Goal: Information Seeking & Learning: Check status

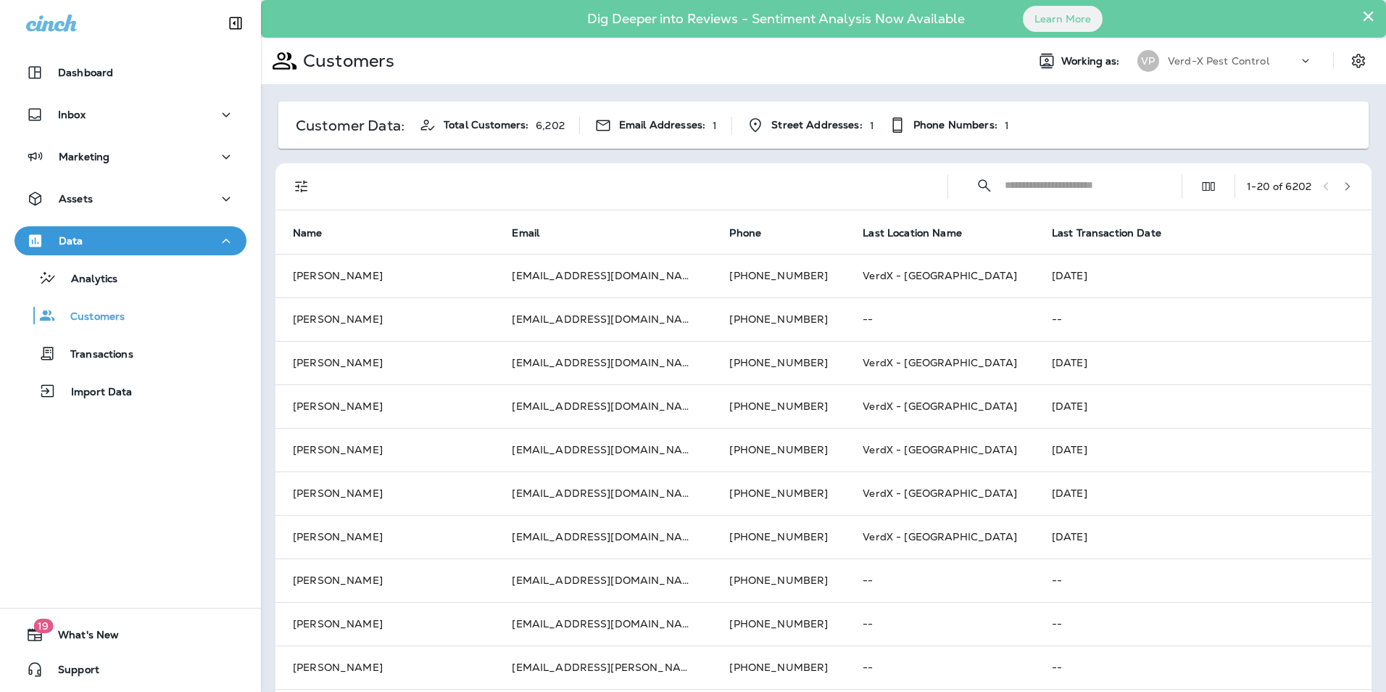
click at [1005, 180] on input "text" at bounding box center [1080, 185] width 151 height 38
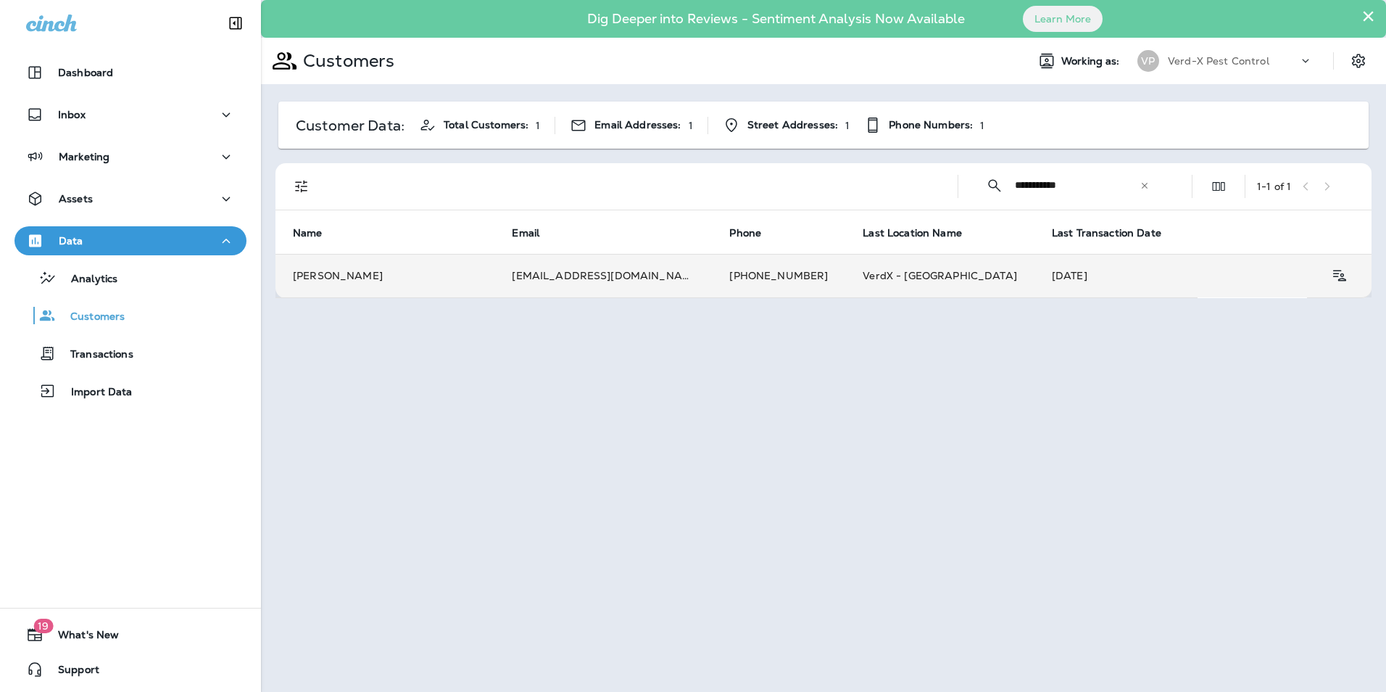
type input "**********"
click at [712, 284] on td "[PHONE_NUMBER]" at bounding box center [778, 275] width 133 height 43
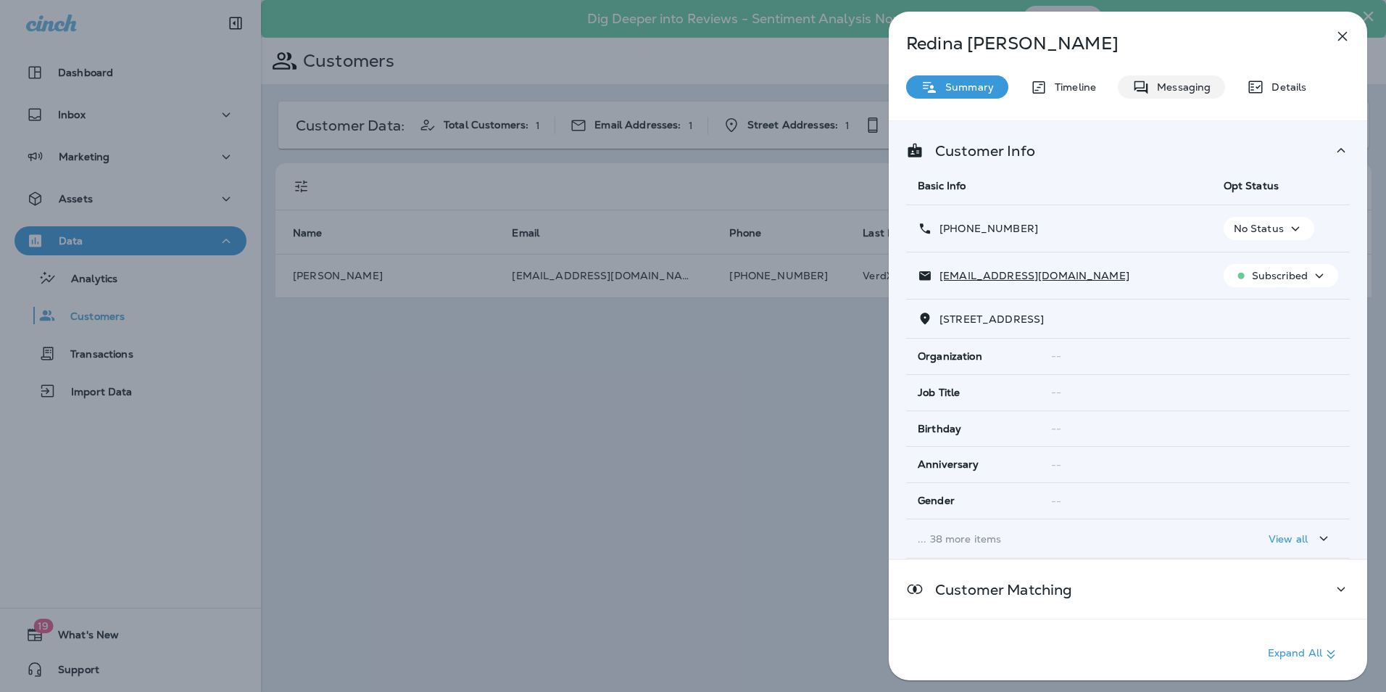
click at [1155, 94] on div "Messaging" at bounding box center [1171, 86] width 107 height 23
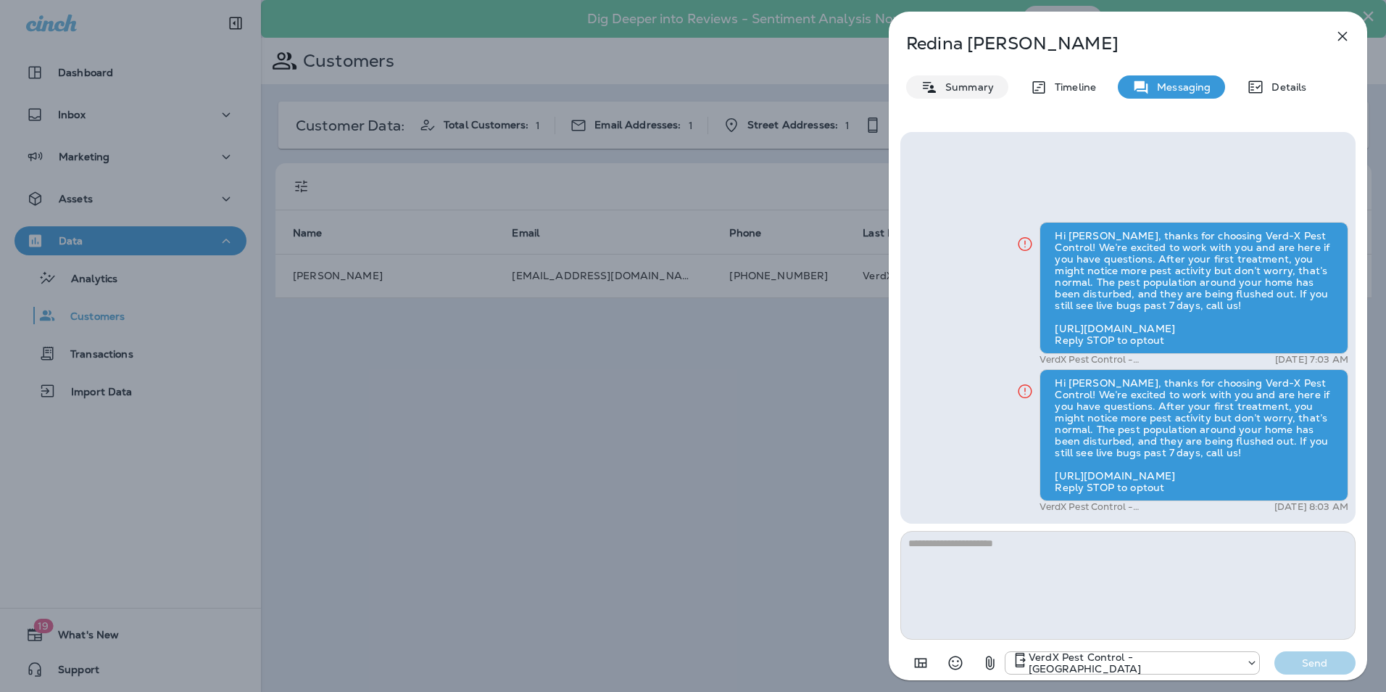
click at [974, 84] on p "Summary" at bounding box center [966, 87] width 56 height 12
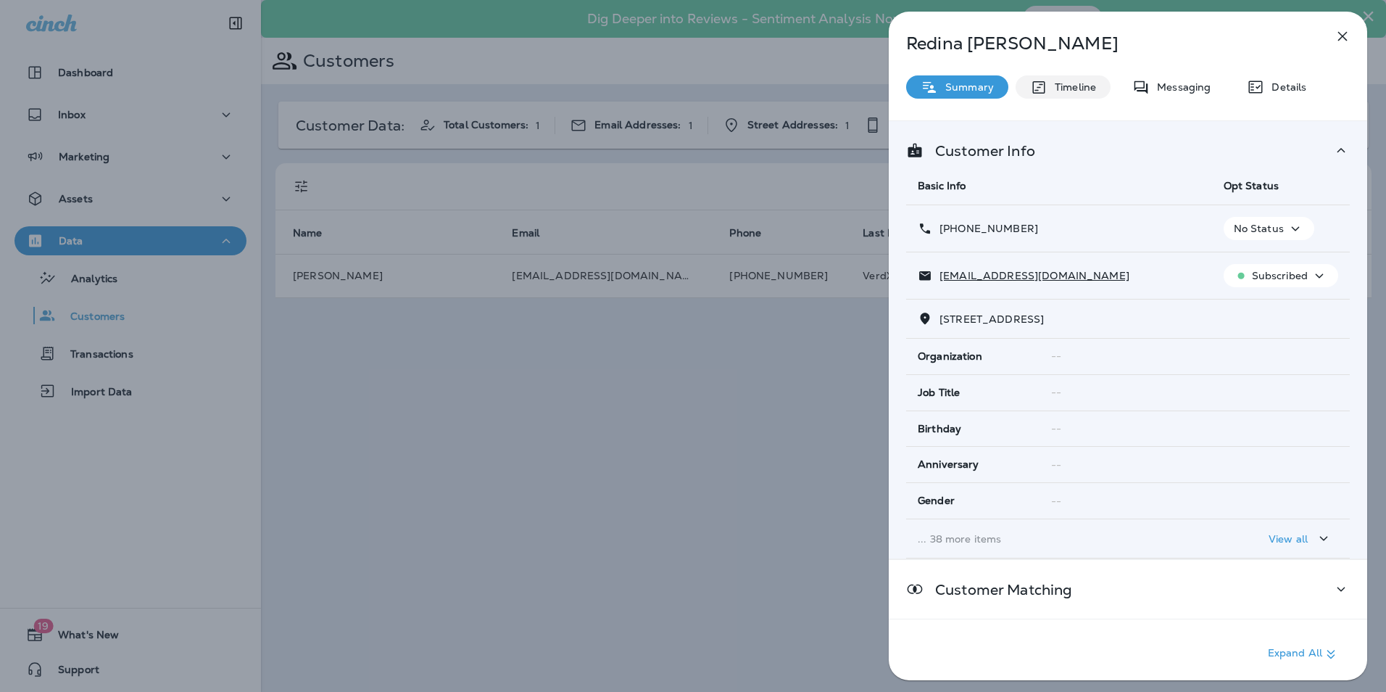
click at [1077, 90] on p "Timeline" at bounding box center [1072, 87] width 49 height 12
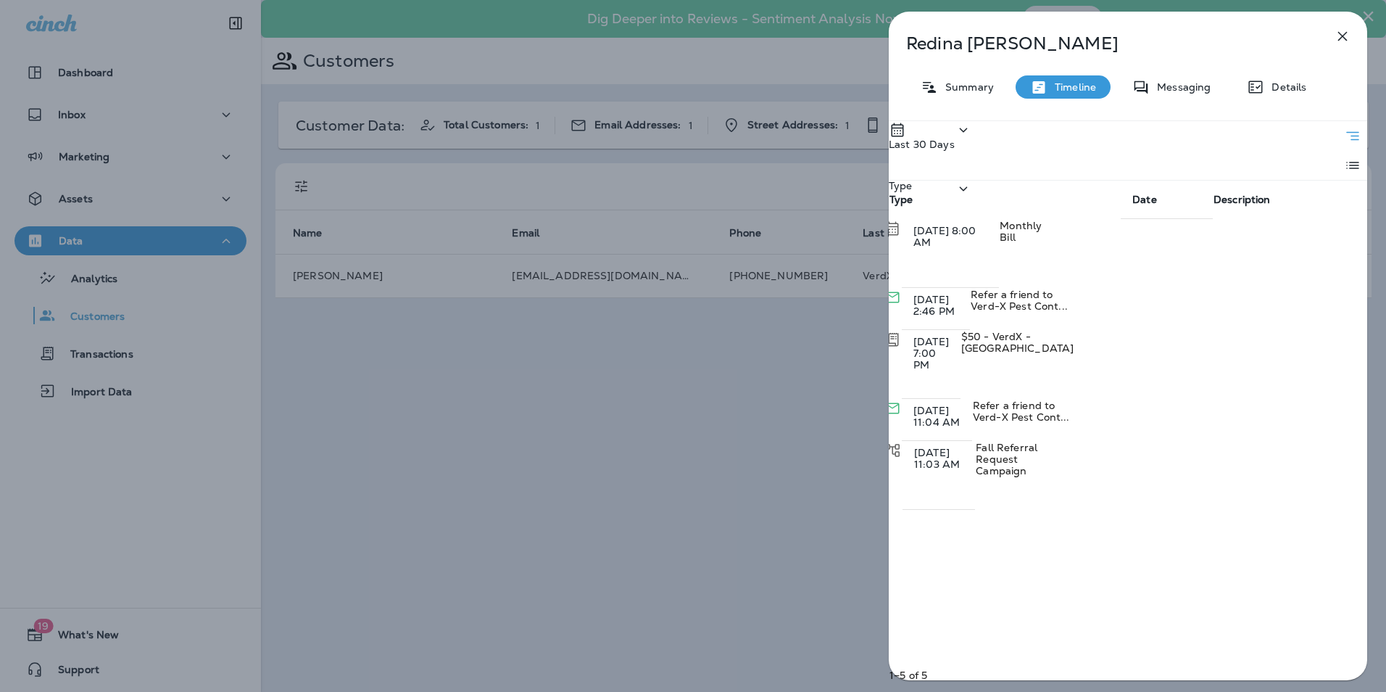
click at [972, 146] on div "Last 30 Days" at bounding box center [930, 150] width 83 height 59
click at [942, 204] on div "All" at bounding box center [903, 189] width 77 height 29
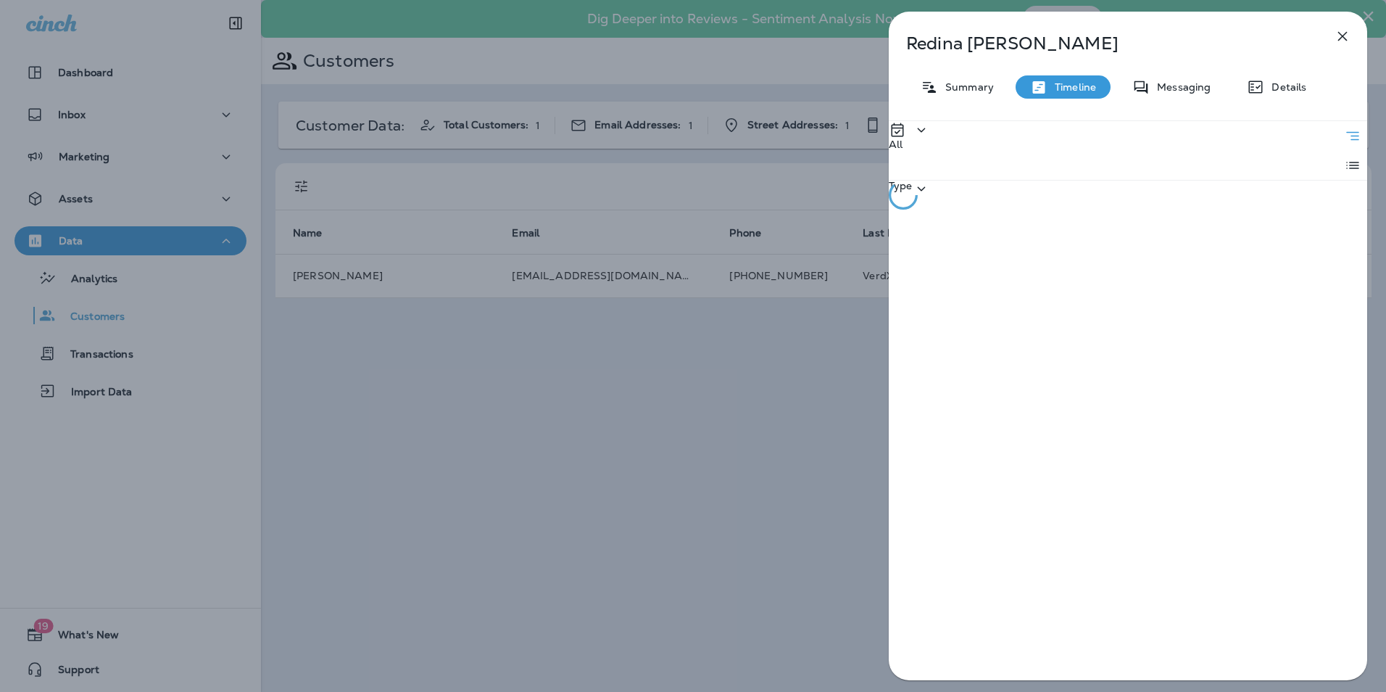
click at [930, 180] on div "Type" at bounding box center [909, 209] width 41 height 59
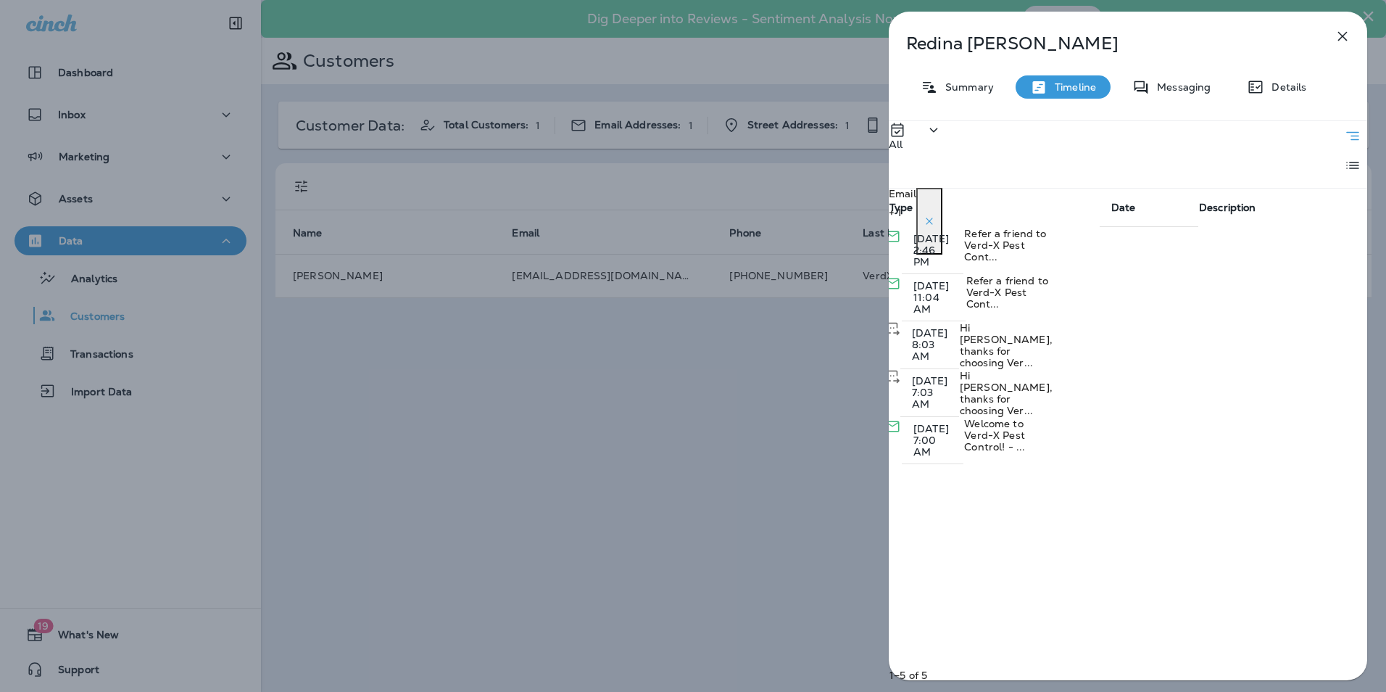
click at [1178, 592] on div "All Email + 1 Type Date Description [DATE] 2:46 PM Refer a friend to Verd-X Pes…" at bounding box center [1128, 404] width 478 height 568
click at [1088, 381] on icon "Expand" at bounding box center [1079, 390] width 17 height 18
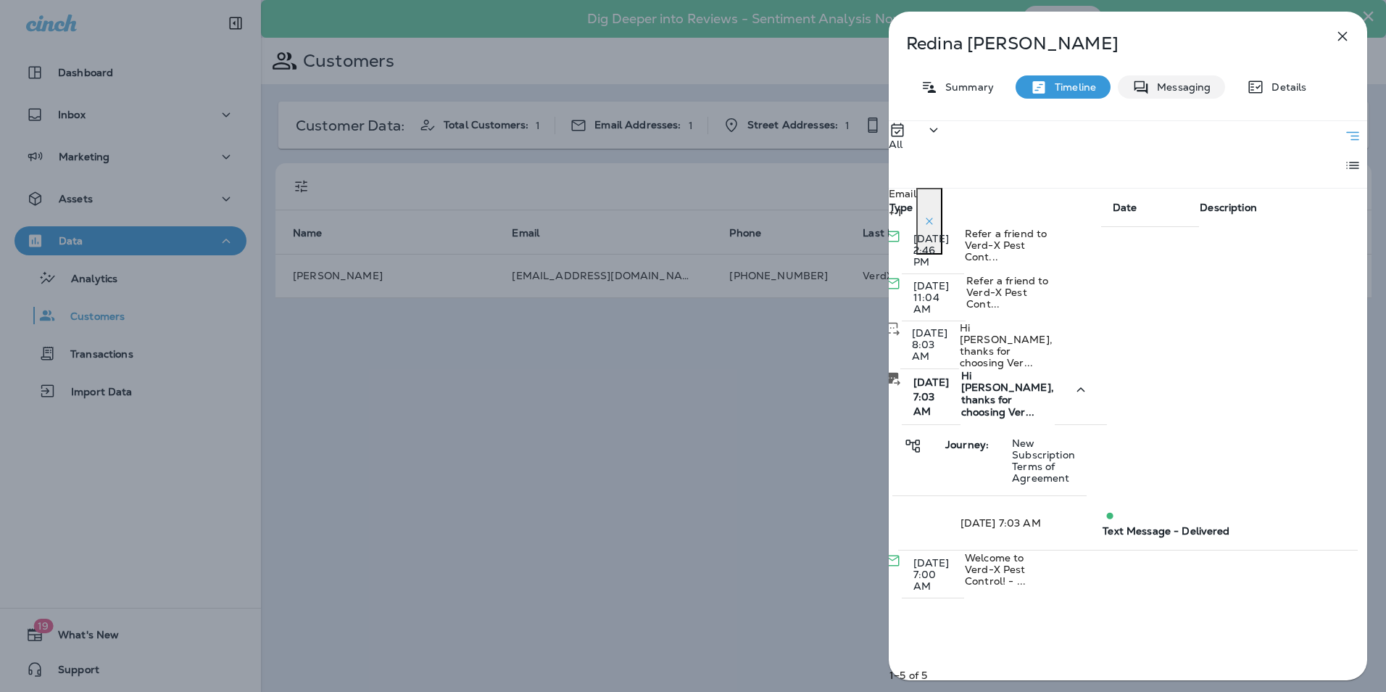
click at [1164, 83] on p "Messaging" at bounding box center [1180, 87] width 61 height 12
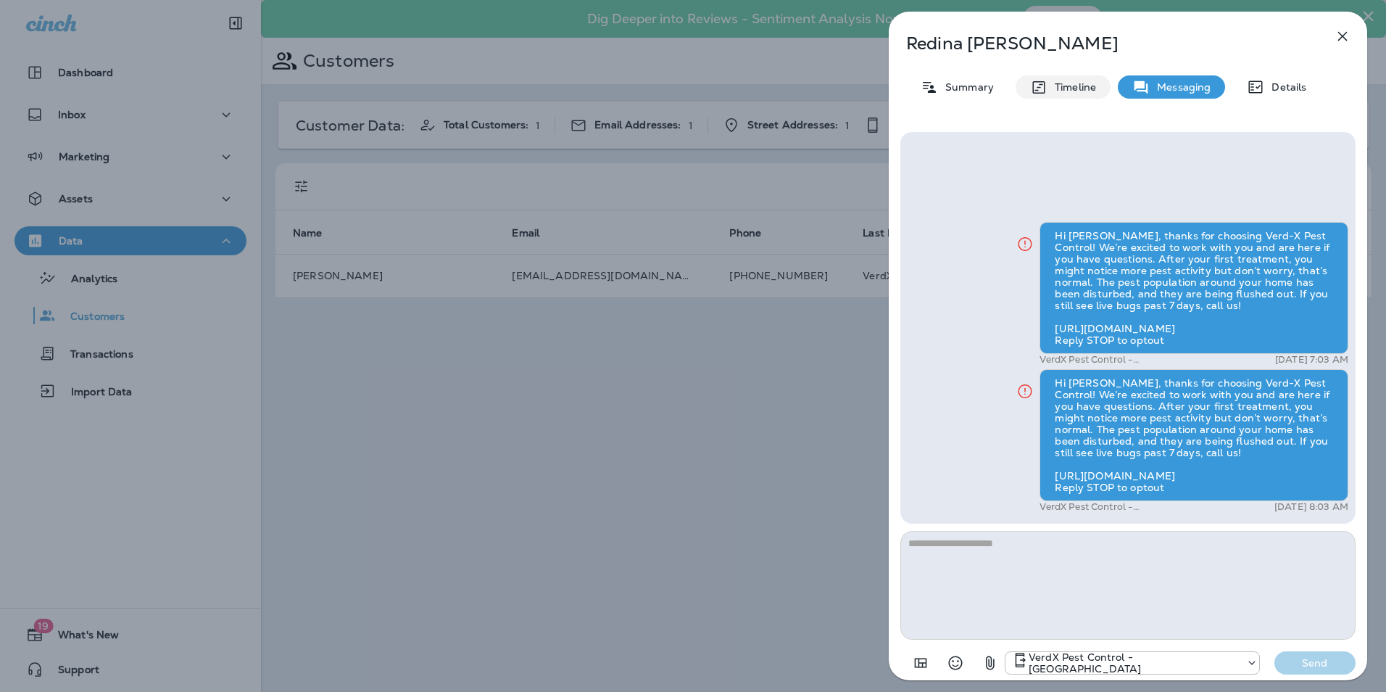
click at [1066, 84] on p "Timeline" at bounding box center [1072, 87] width 49 height 12
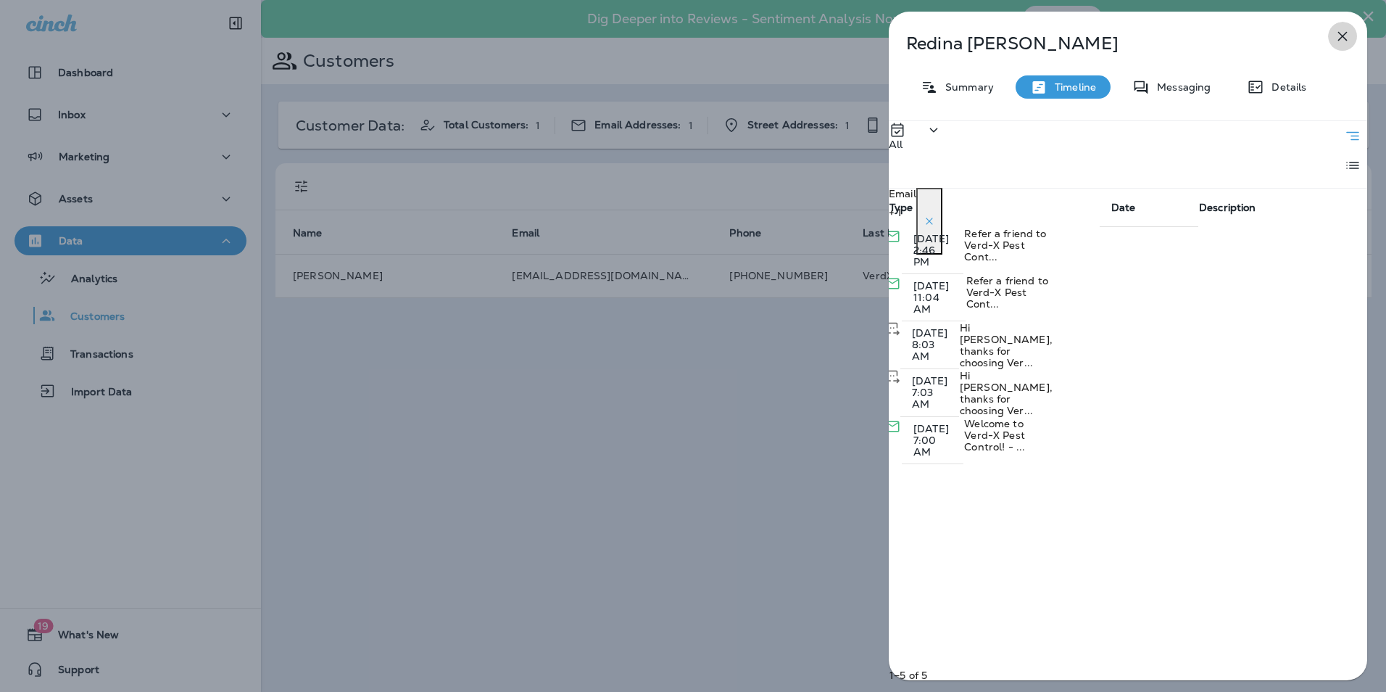
click at [1346, 35] on icon "button" at bounding box center [1342, 36] width 17 height 17
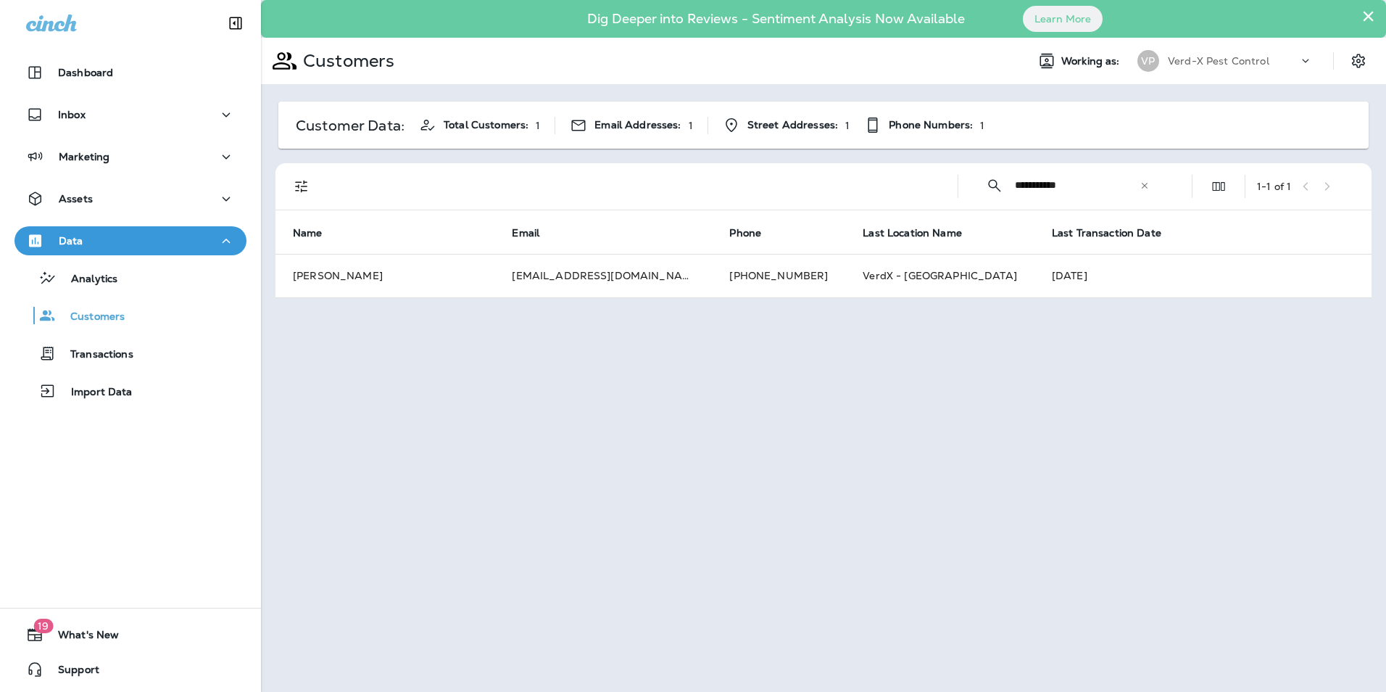
click at [1147, 188] on icon at bounding box center [1145, 185] width 6 height 6
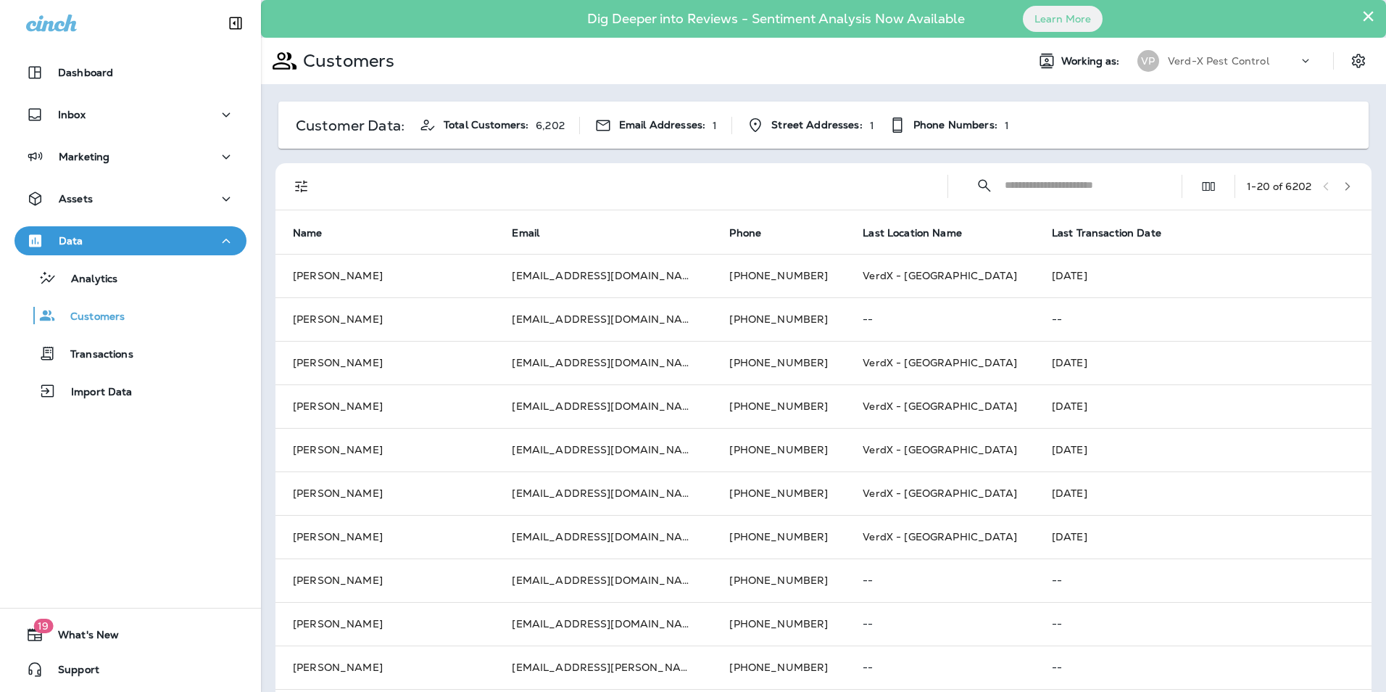
click at [1101, 183] on input "text" at bounding box center [1080, 185] width 151 height 38
type input "*******"
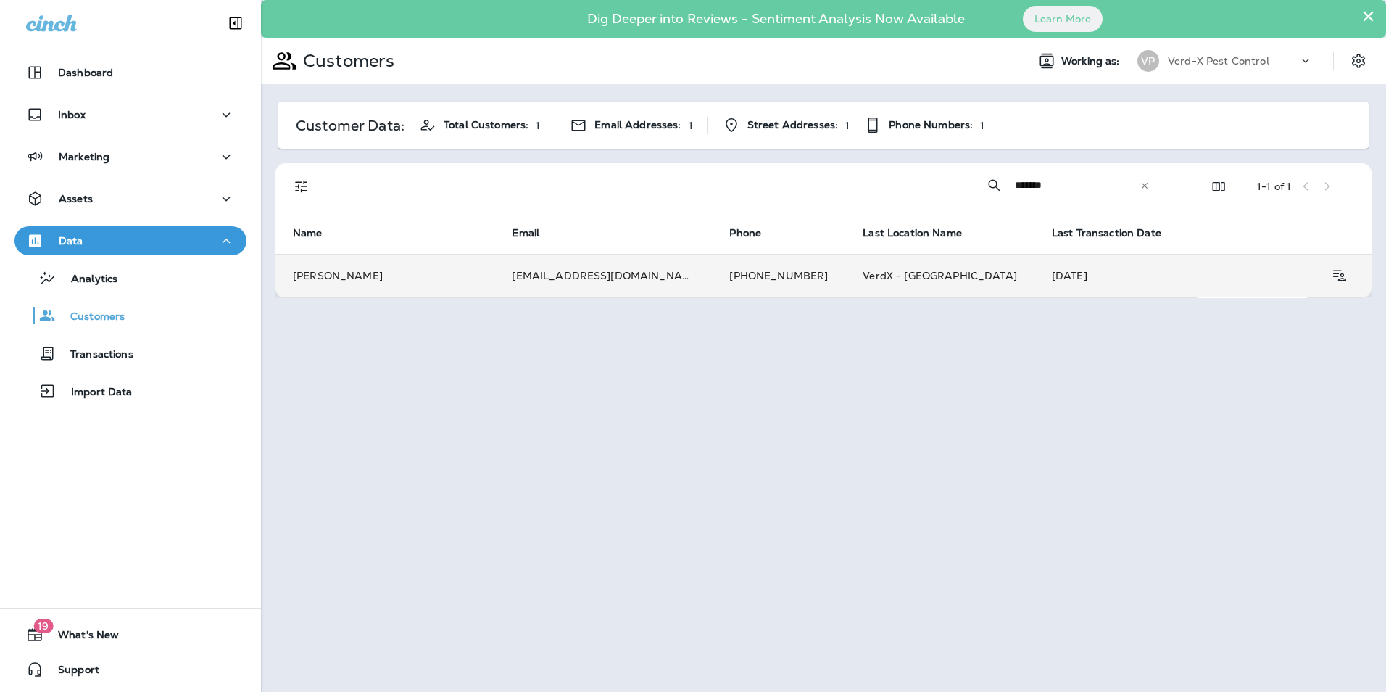
click at [621, 271] on td "[EMAIL_ADDRESS][DOMAIN_NAME]" at bounding box center [602, 275] width 217 height 43
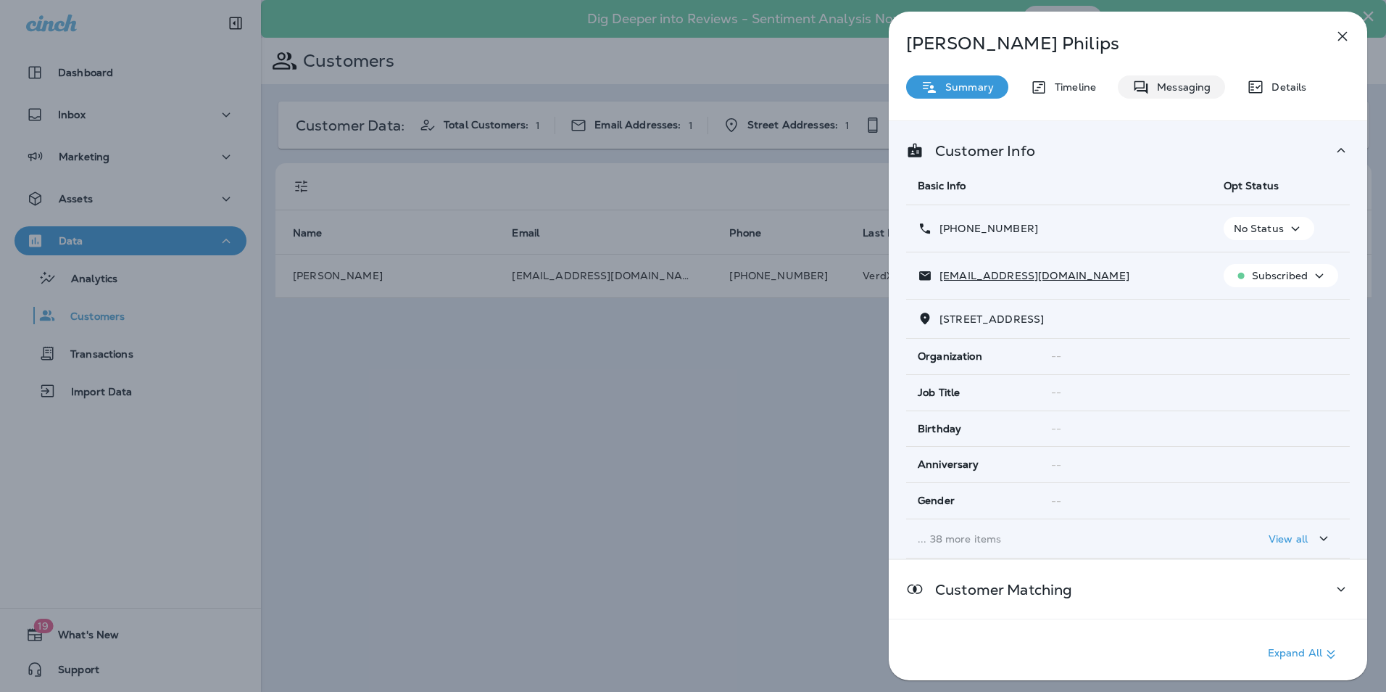
click at [1174, 94] on div "Messaging" at bounding box center [1171, 86] width 107 height 23
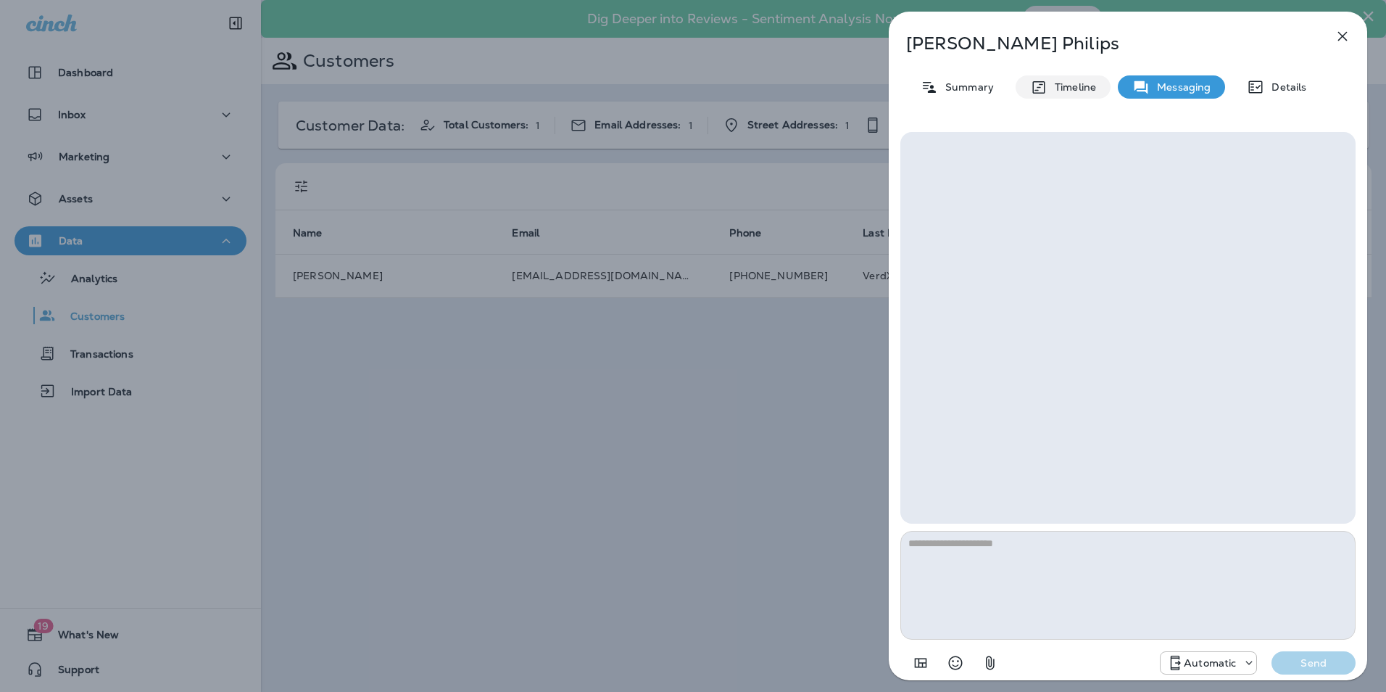
click at [1086, 96] on div "Timeline" at bounding box center [1063, 86] width 95 height 23
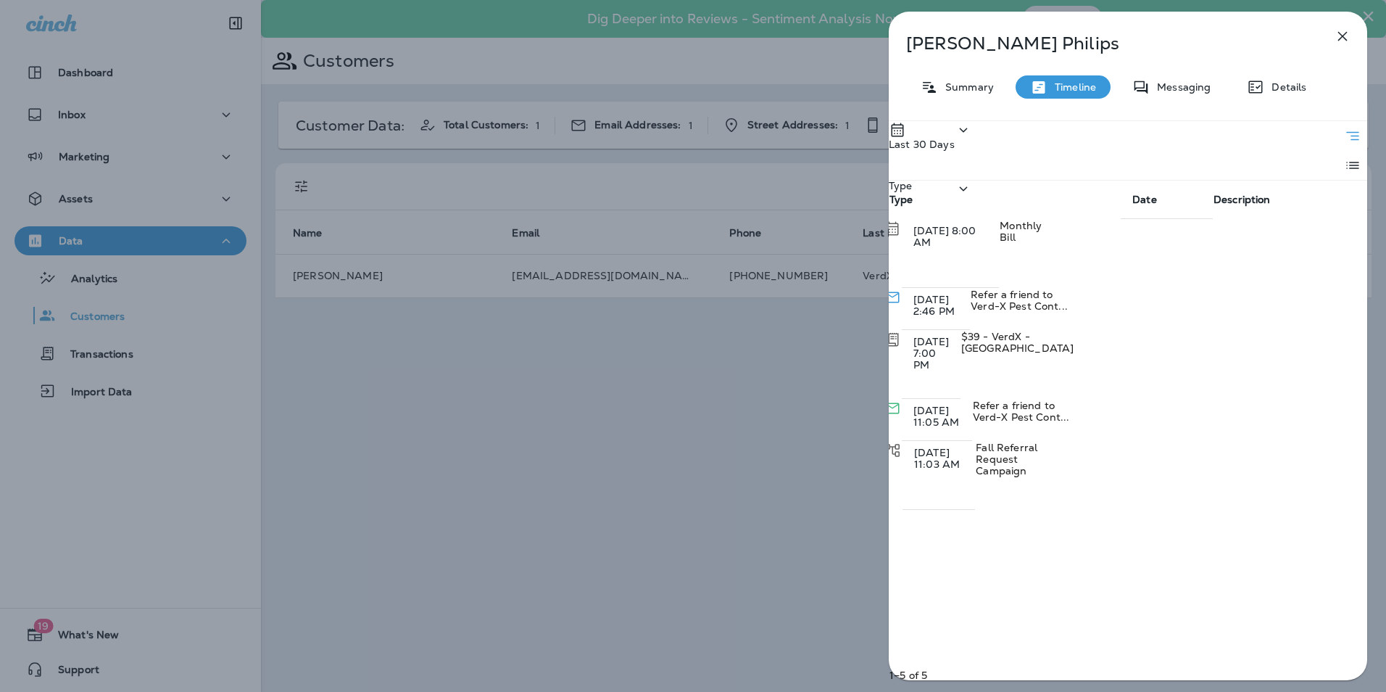
click at [955, 139] on p "Last 30 Days" at bounding box center [922, 144] width 66 height 12
click at [934, 204] on div "All" at bounding box center [903, 189] width 77 height 29
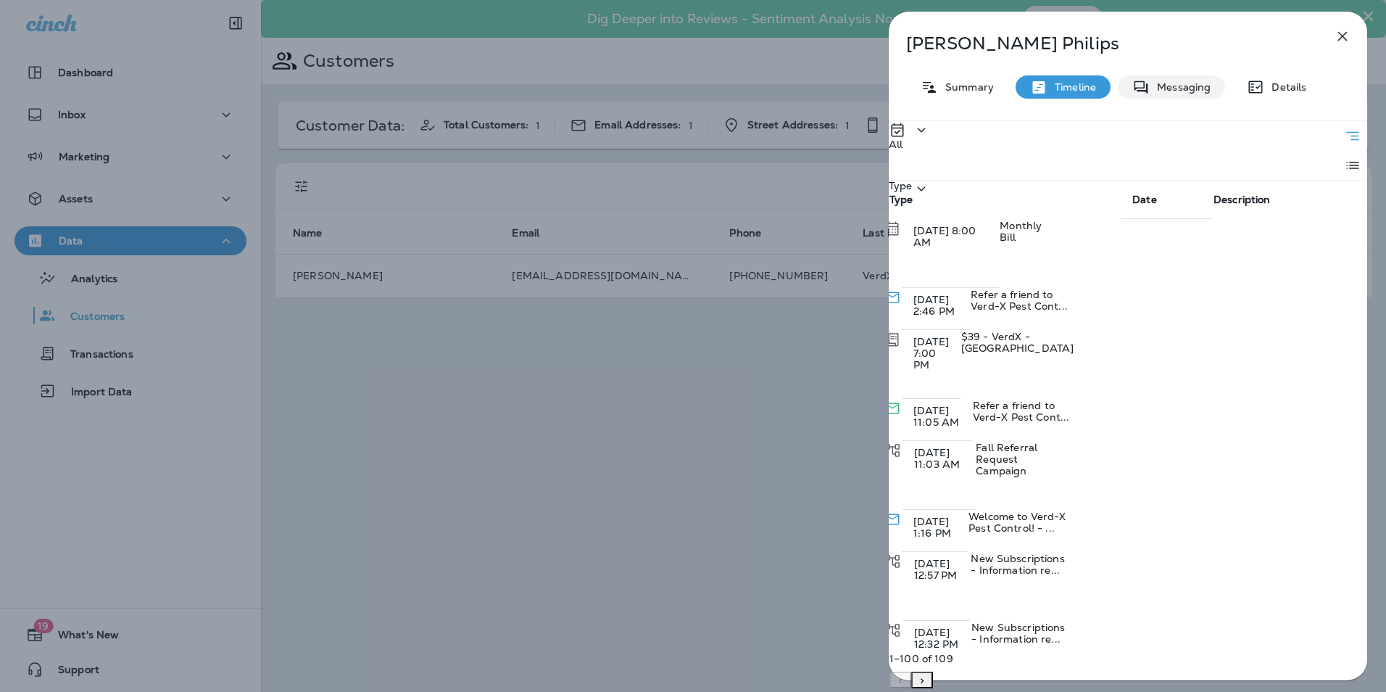
click at [1161, 93] on p "Messaging" at bounding box center [1180, 87] width 61 height 12
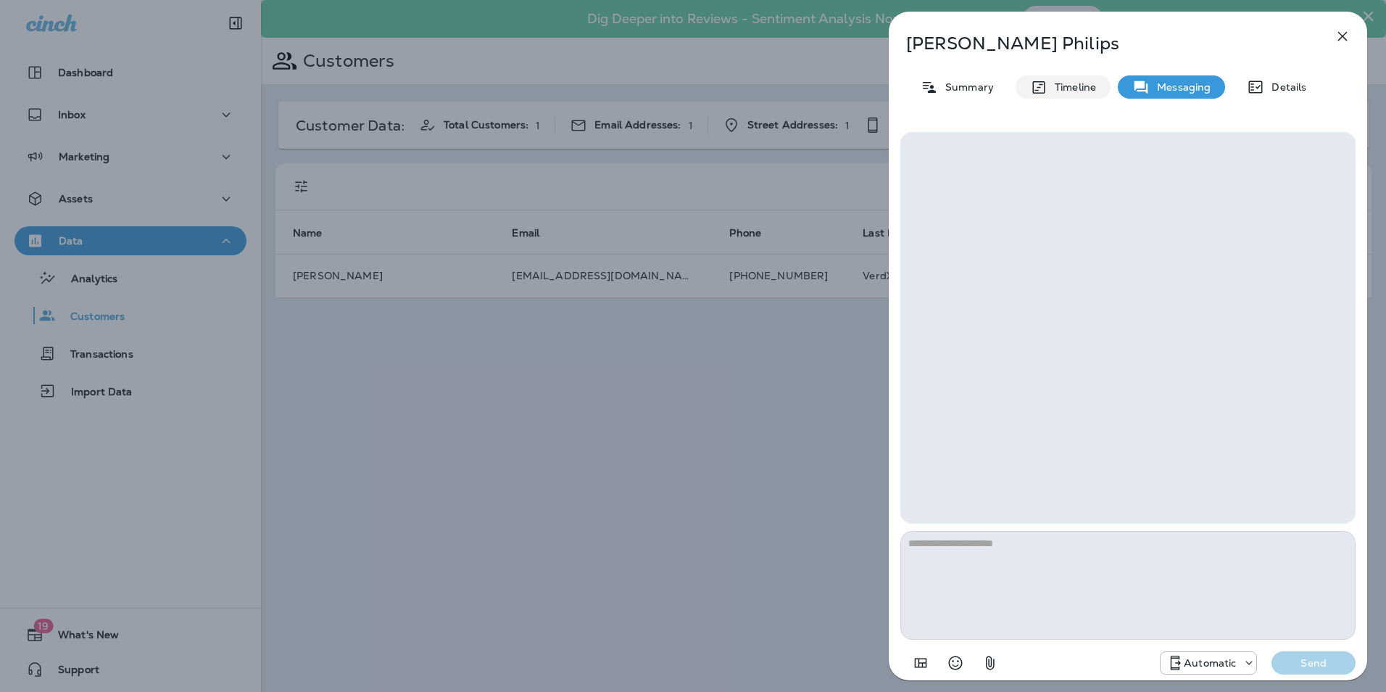
click at [1059, 92] on p "Timeline" at bounding box center [1072, 87] width 49 height 12
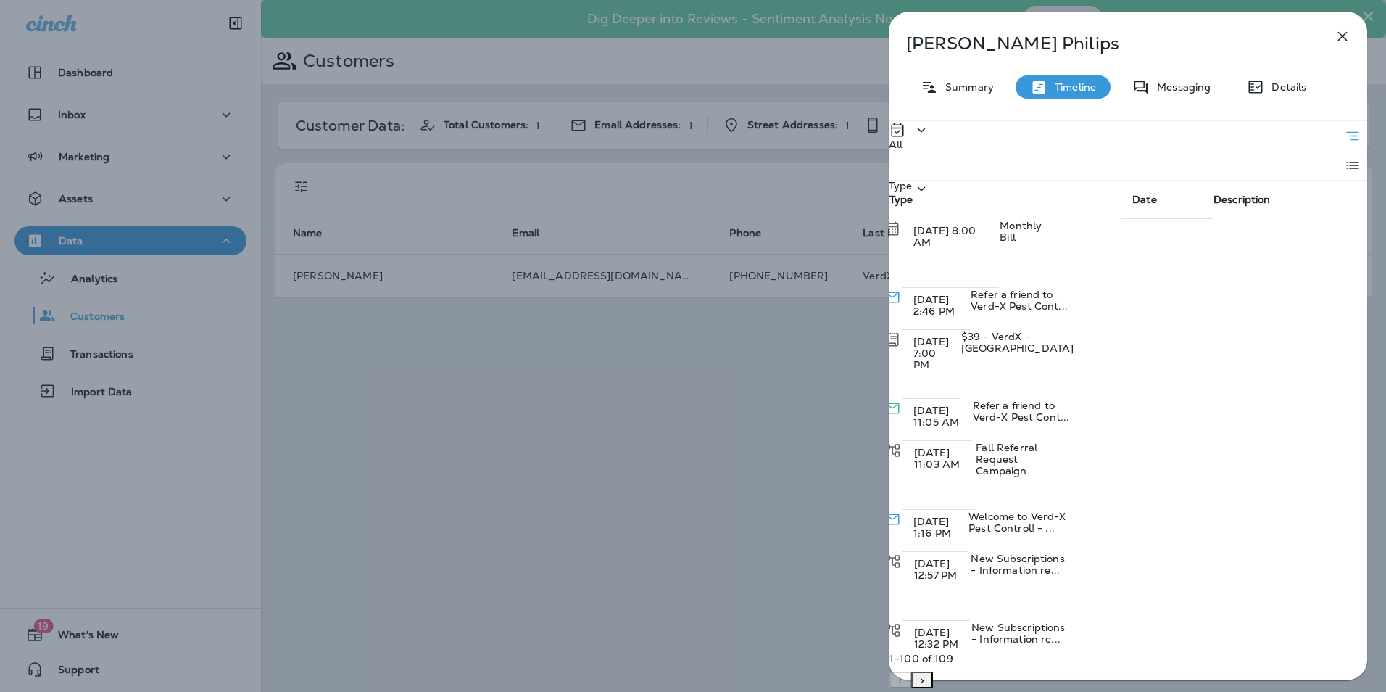
click at [930, 180] on div "Type" at bounding box center [909, 209] width 41 height 59
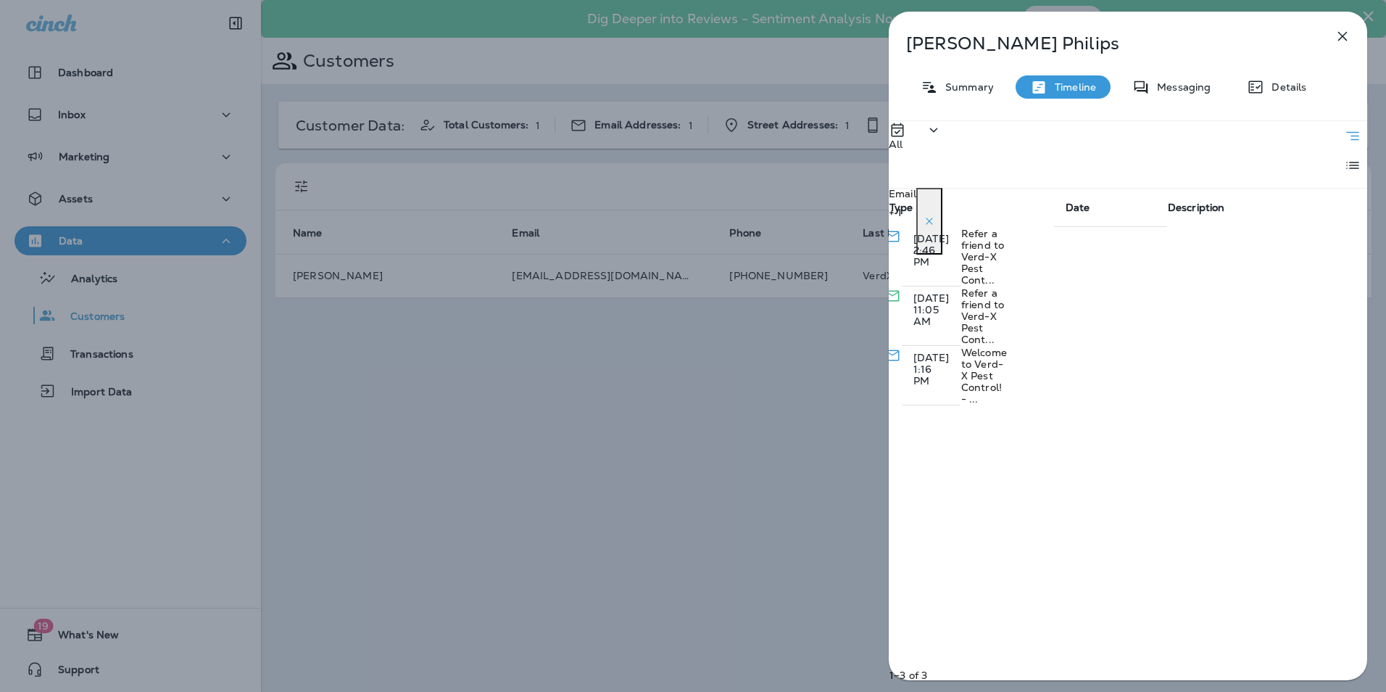
click at [929, 522] on div "All Email + 1 Type Date Description [DATE] 2:46 PM Refer a friend to Verd-X Pes…" at bounding box center [1128, 404] width 478 height 568
click at [1007, 346] on span "Welcome to Verd-X Pest Control! - ..." at bounding box center [984, 375] width 46 height 59
click at [949, 352] on span "[DATE] 1:16 PM" at bounding box center [931, 373] width 36 height 42
click at [949, 352] on p "[DATE] 1:16 PM" at bounding box center [931, 369] width 36 height 35
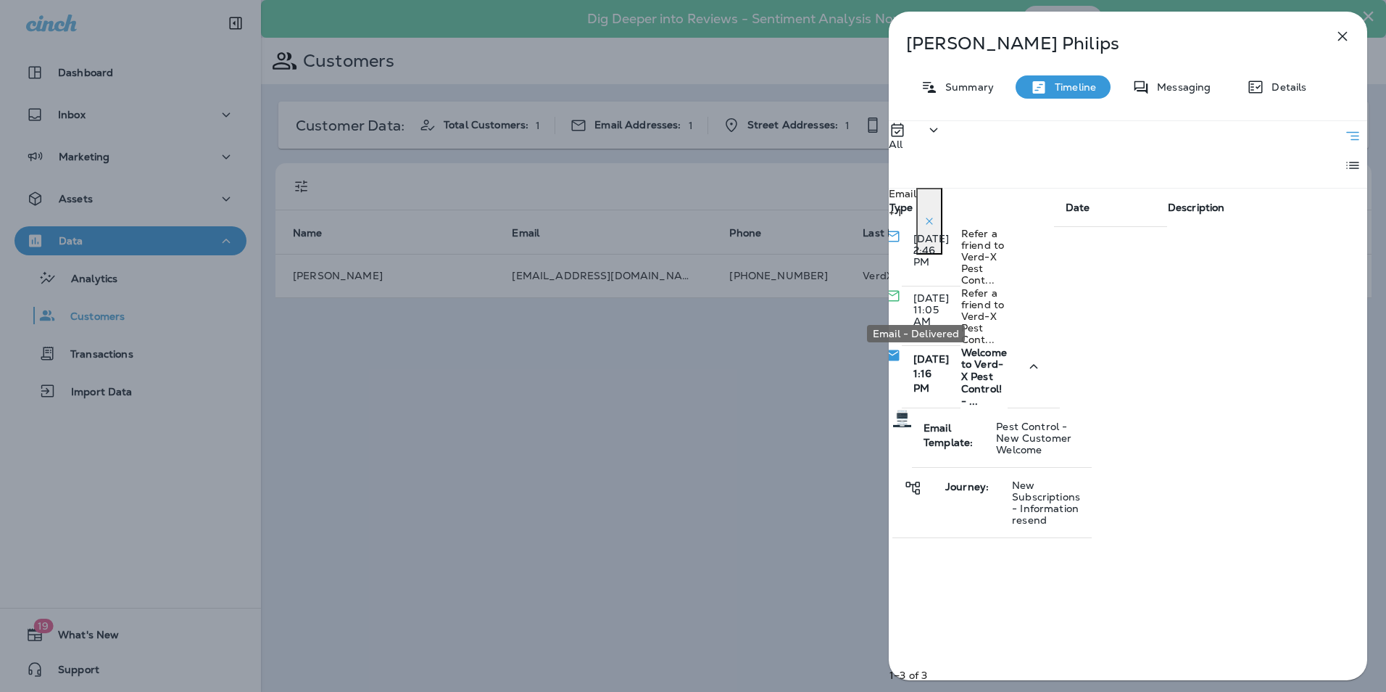
click at [900, 349] on icon "Email - Delivered" at bounding box center [893, 354] width 14 height 11
click at [901, 347] on icon "Email - Delivered" at bounding box center [892, 355] width 17 height 17
click at [1341, 32] on icon "button" at bounding box center [1342, 36] width 17 height 17
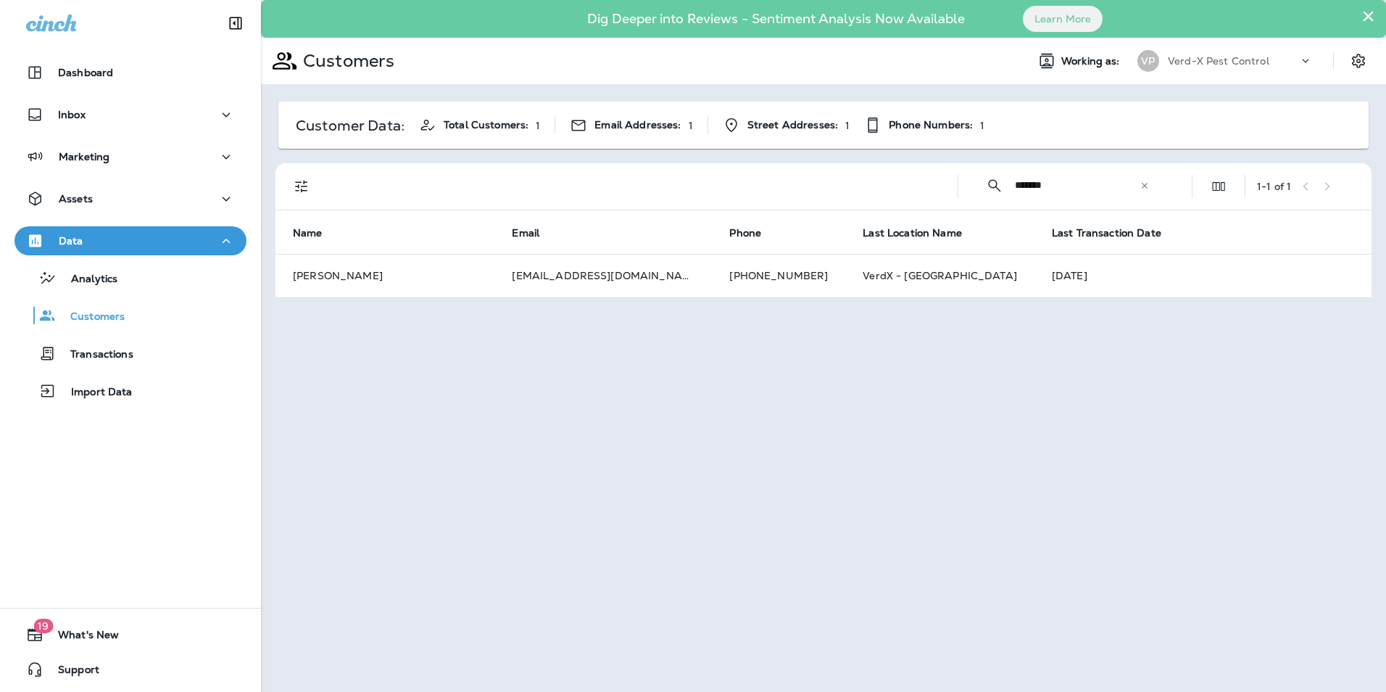
click at [1141, 186] on icon at bounding box center [1145, 186] width 10 height 10
click at [1047, 190] on input "text" at bounding box center [1090, 185] width 151 height 38
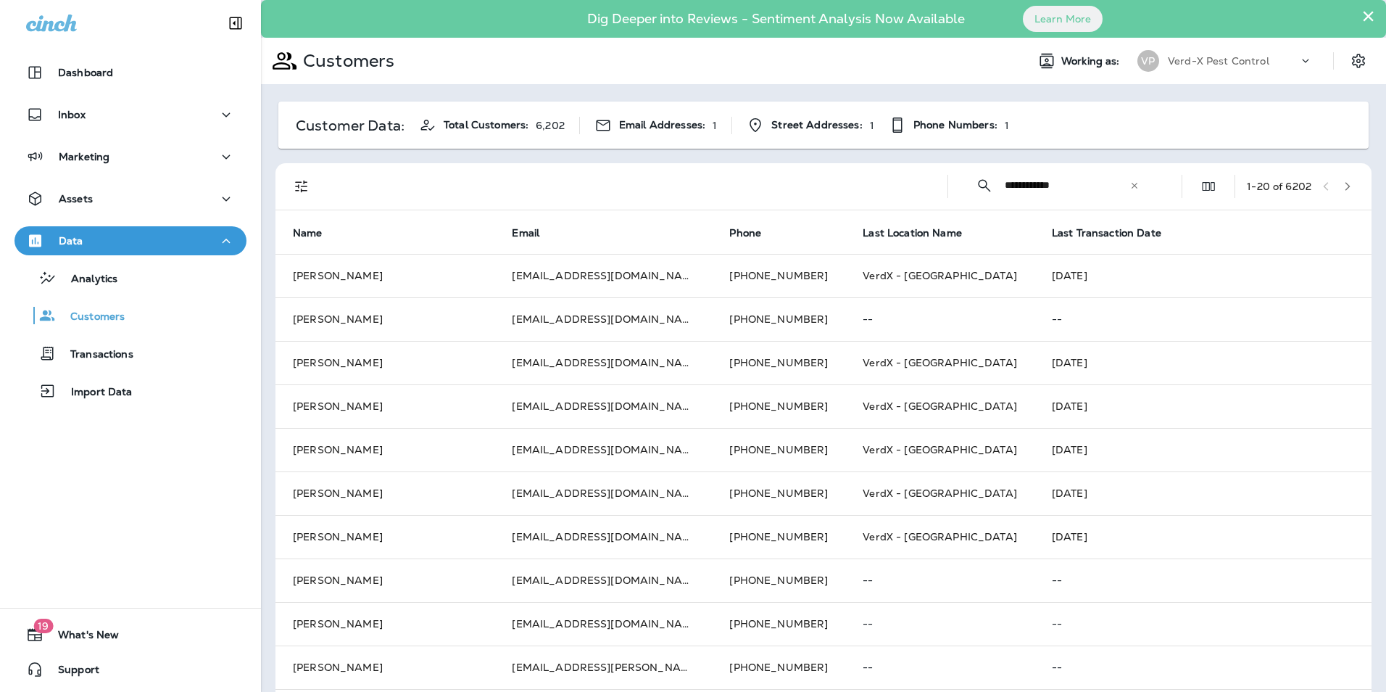
type input "**********"
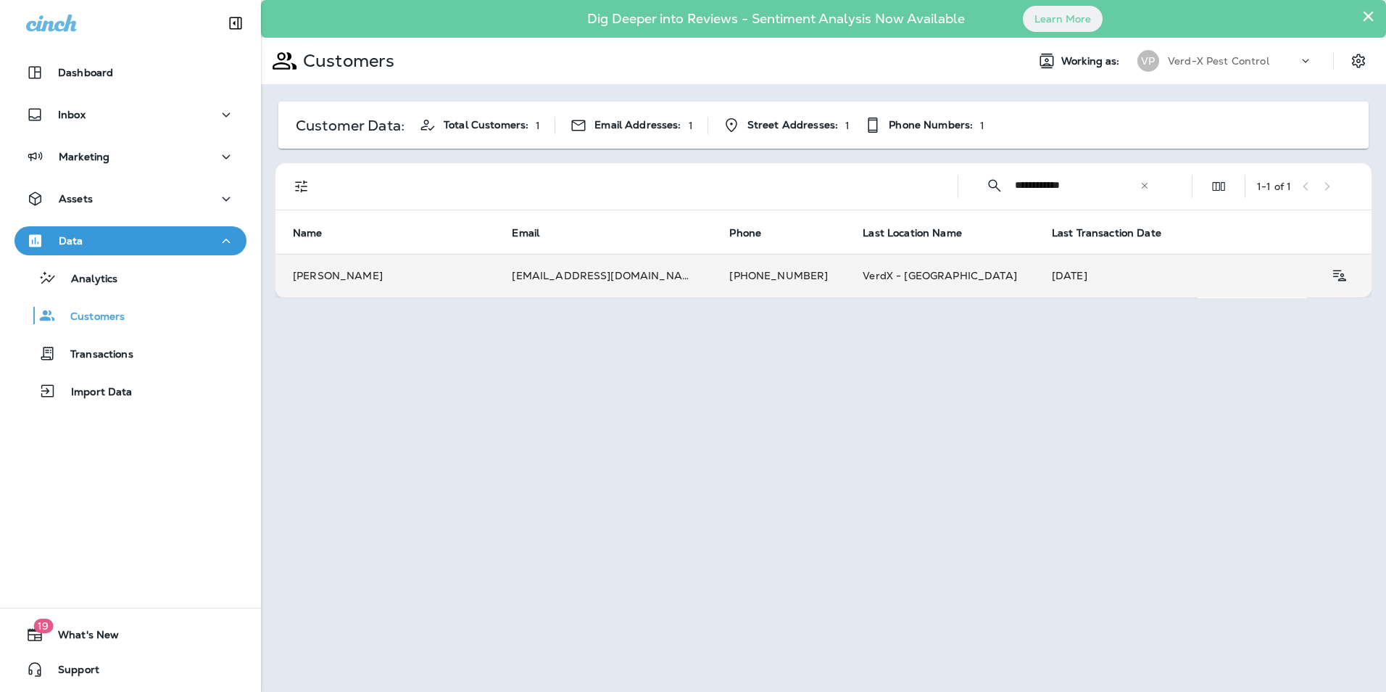
click at [606, 275] on td "[EMAIL_ADDRESS][DOMAIN_NAME]" at bounding box center [602, 275] width 217 height 43
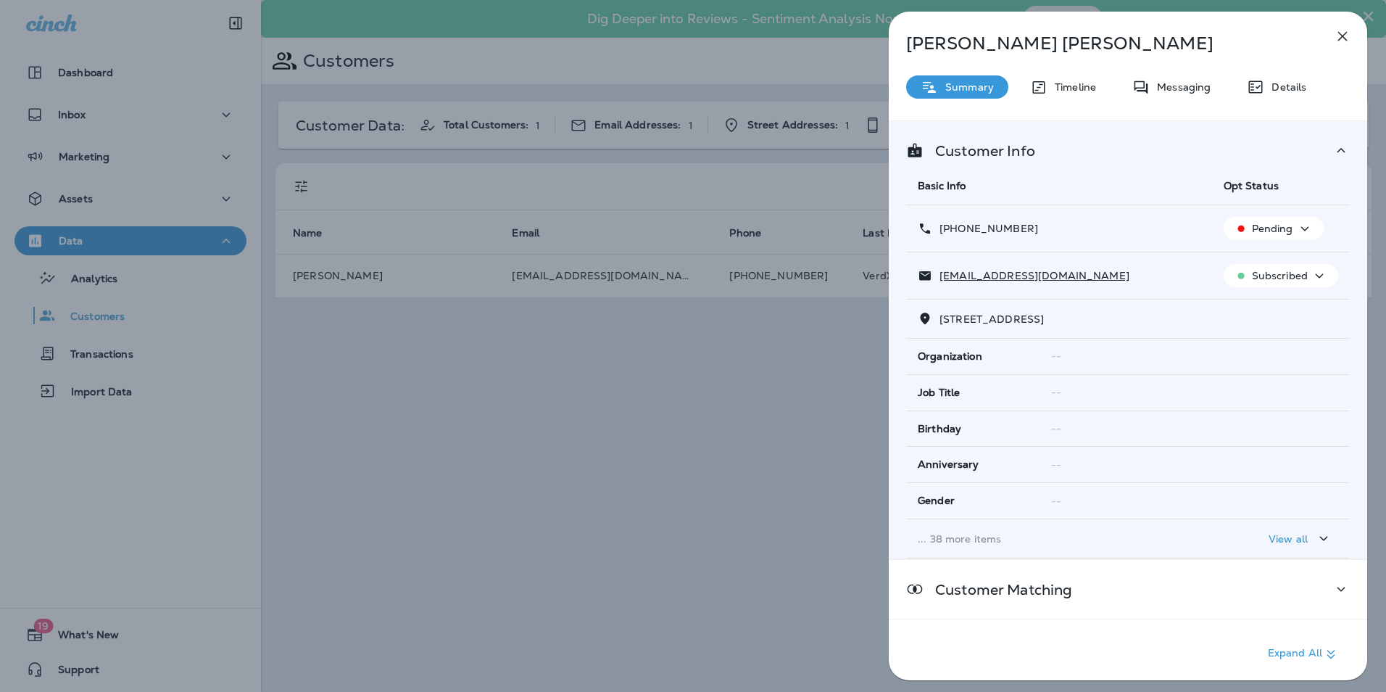
click at [1183, 94] on div "Messaging" at bounding box center [1171, 86] width 107 height 23
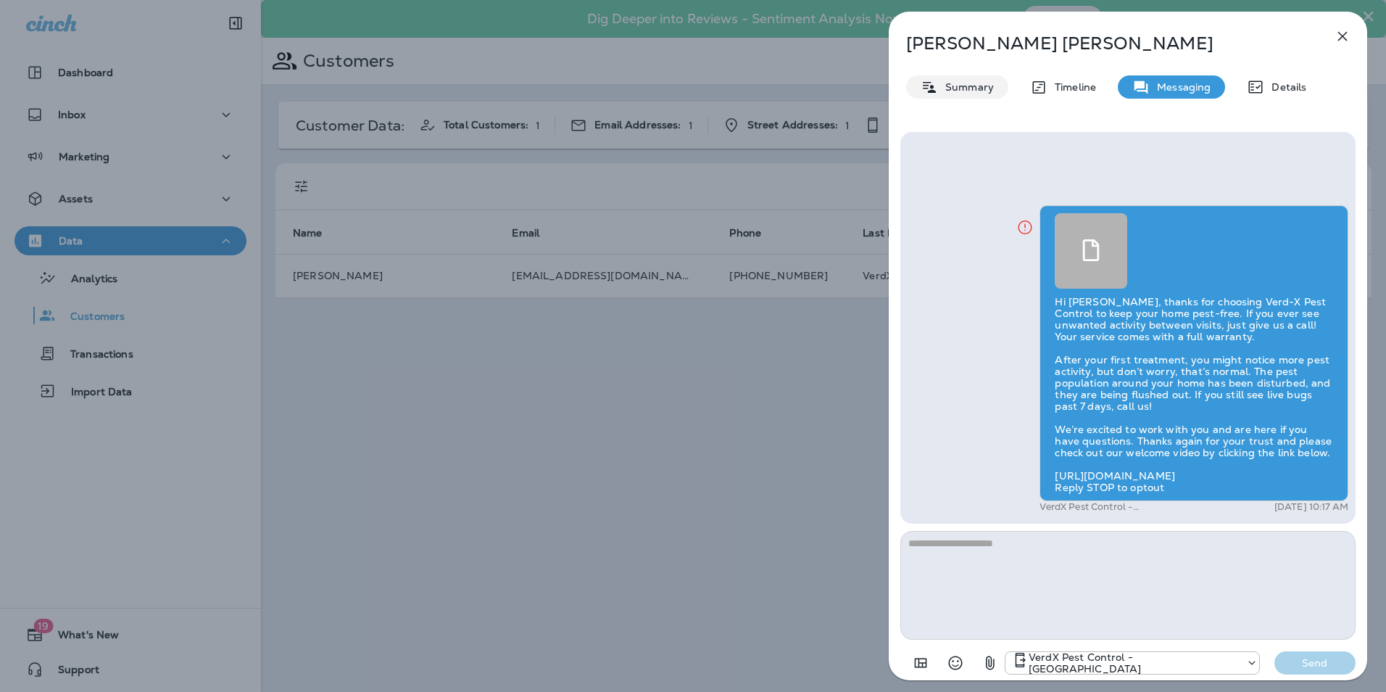
click at [938, 83] on p "Summary" at bounding box center [966, 87] width 56 height 12
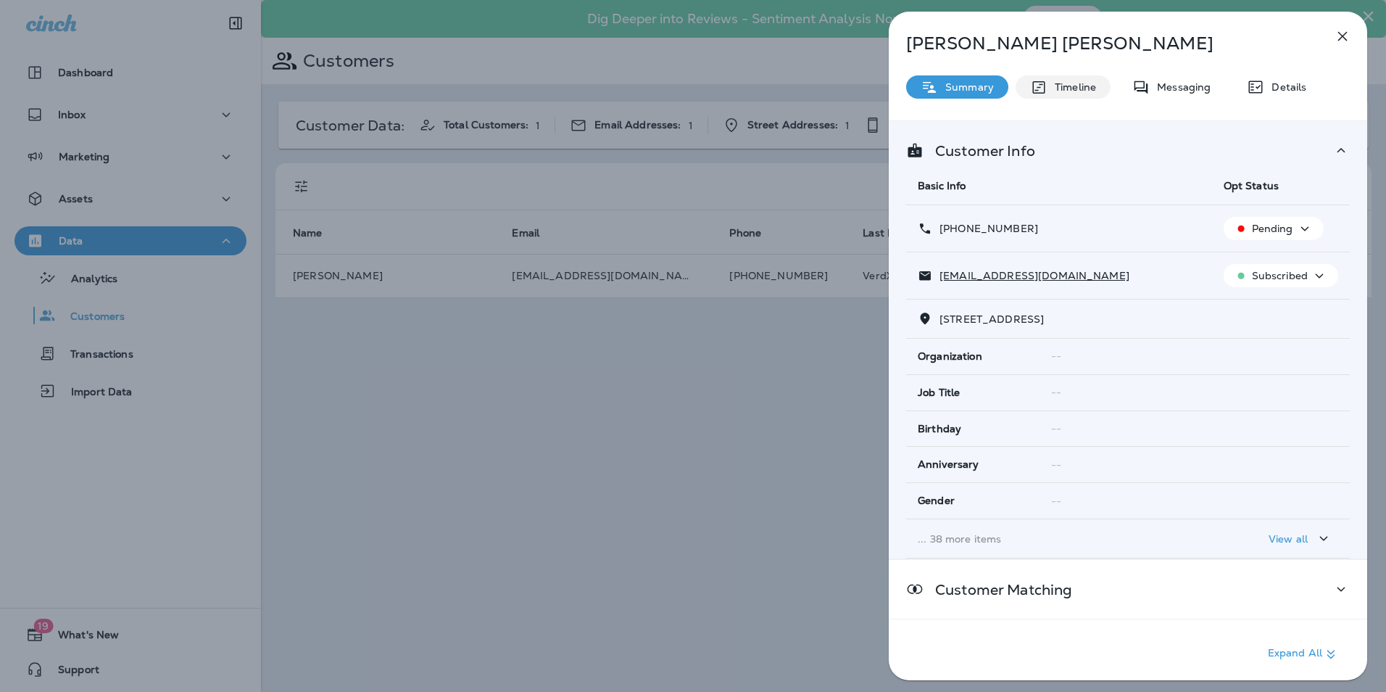
click at [1061, 89] on p "Timeline" at bounding box center [1072, 87] width 49 height 12
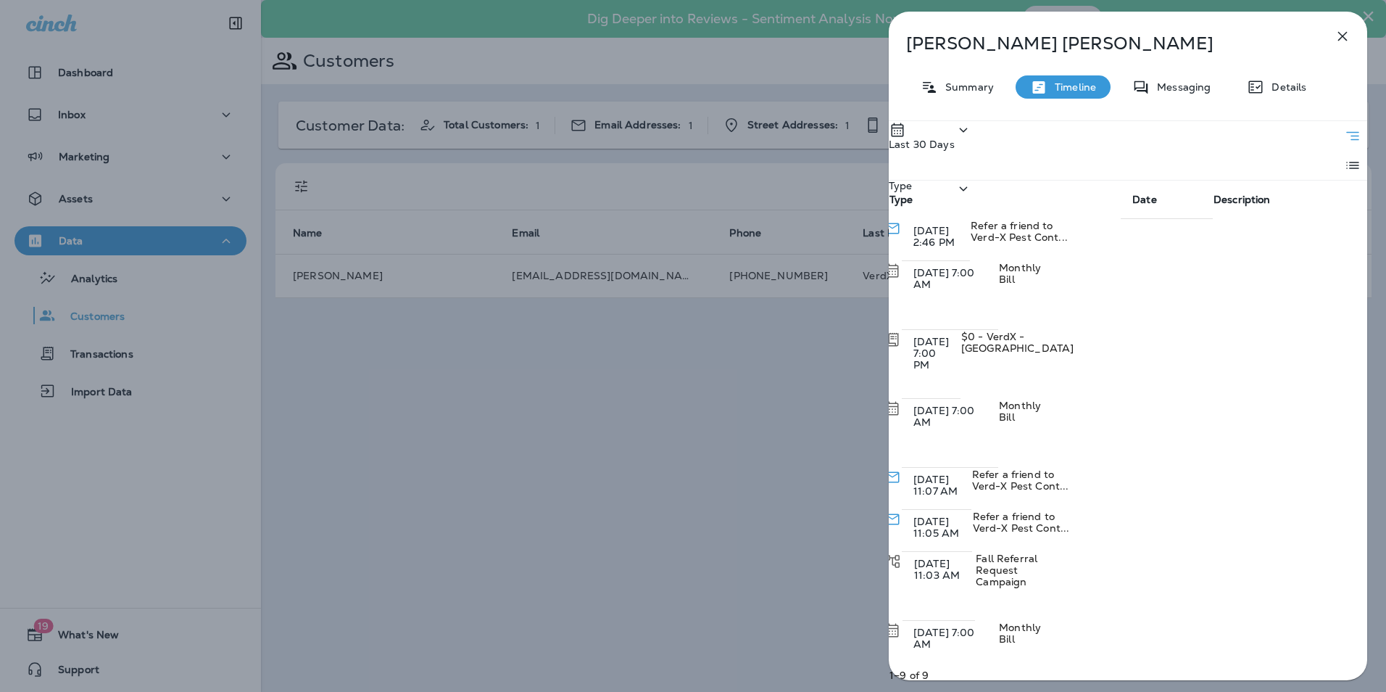
click at [972, 152] on div "Last 30 Days" at bounding box center [930, 150] width 83 height 59
click at [908, 202] on div "All" at bounding box center [903, 189] width 77 height 29
click at [930, 180] on div "Type" at bounding box center [909, 209] width 41 height 59
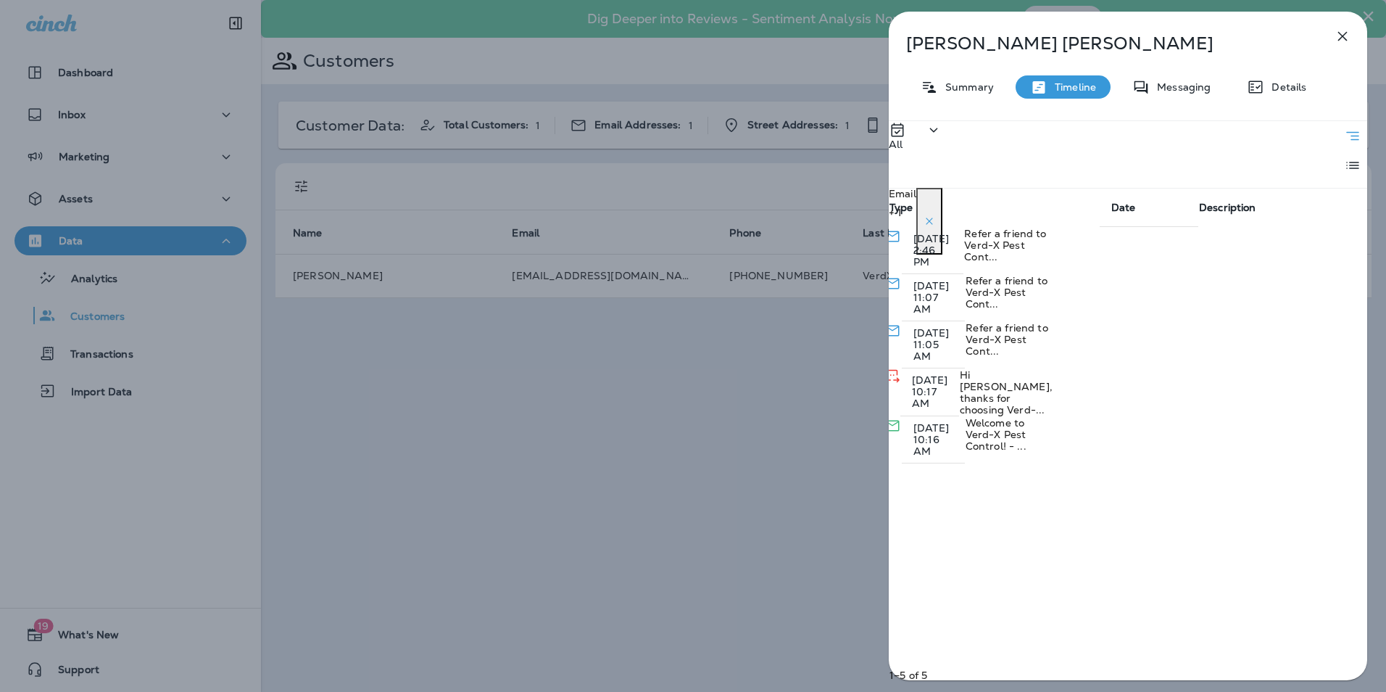
click at [975, 534] on div "All Email + 1 Type Date Description [DATE] 2:46 PM Refer a friend to Verd-X Pes…" at bounding box center [1128, 404] width 478 height 568
click at [1088, 428] on icon "Expand" at bounding box center [1079, 437] width 17 height 18
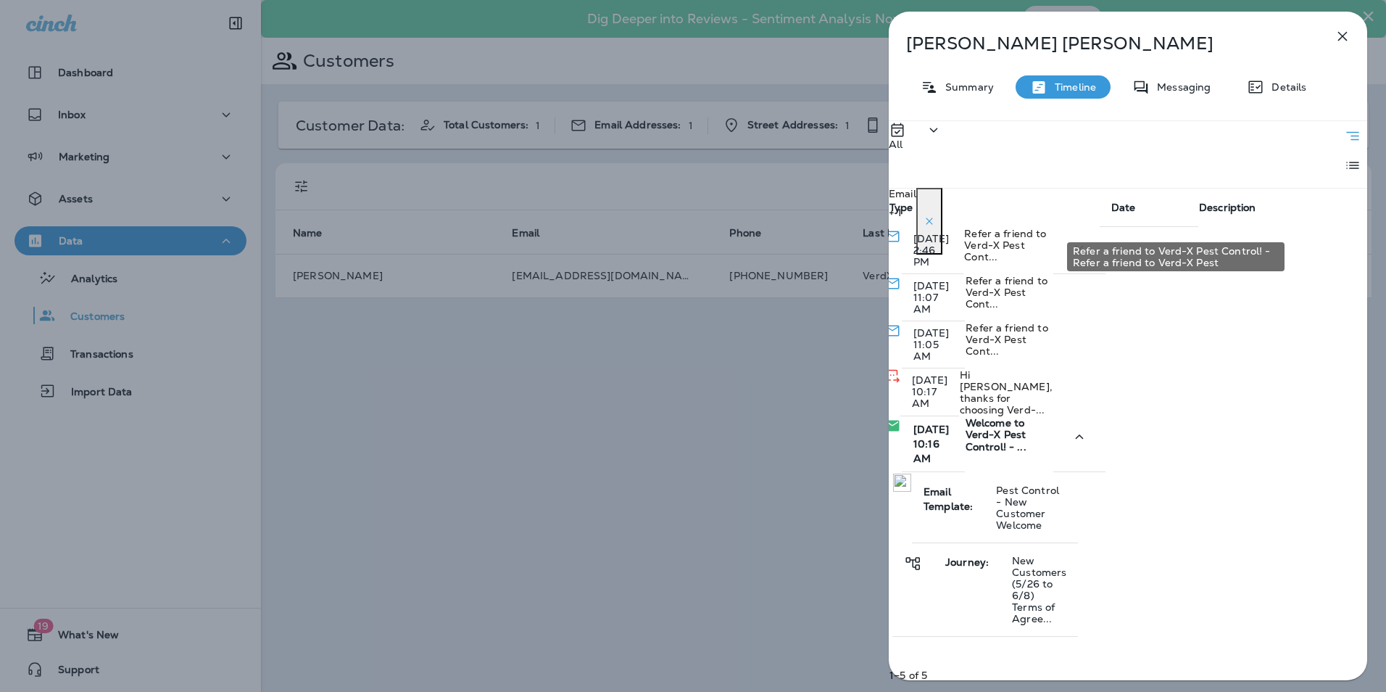
click at [1046, 227] on span "Refer a friend to Verd-X Pest Cont..." at bounding box center [1005, 245] width 82 height 36
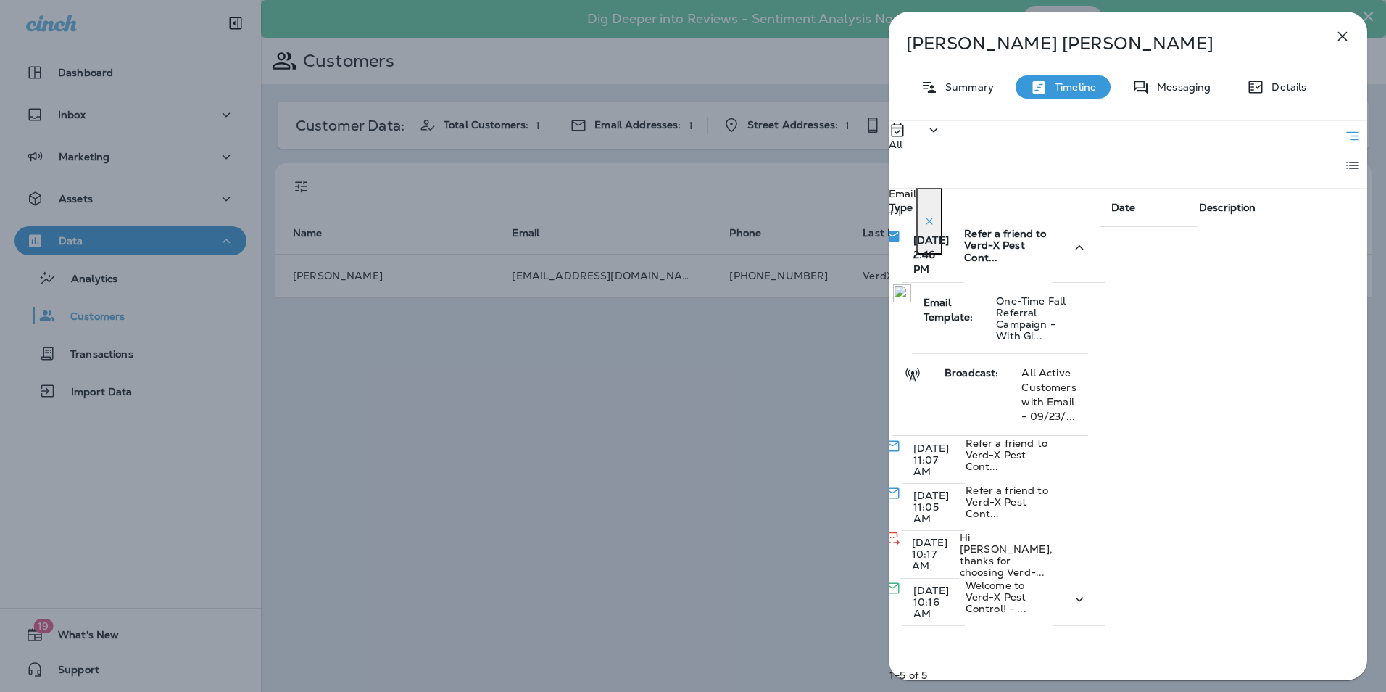
click at [1046, 227] on span "Refer a friend to Verd-X Pest Cont..." at bounding box center [1005, 246] width 82 height 38
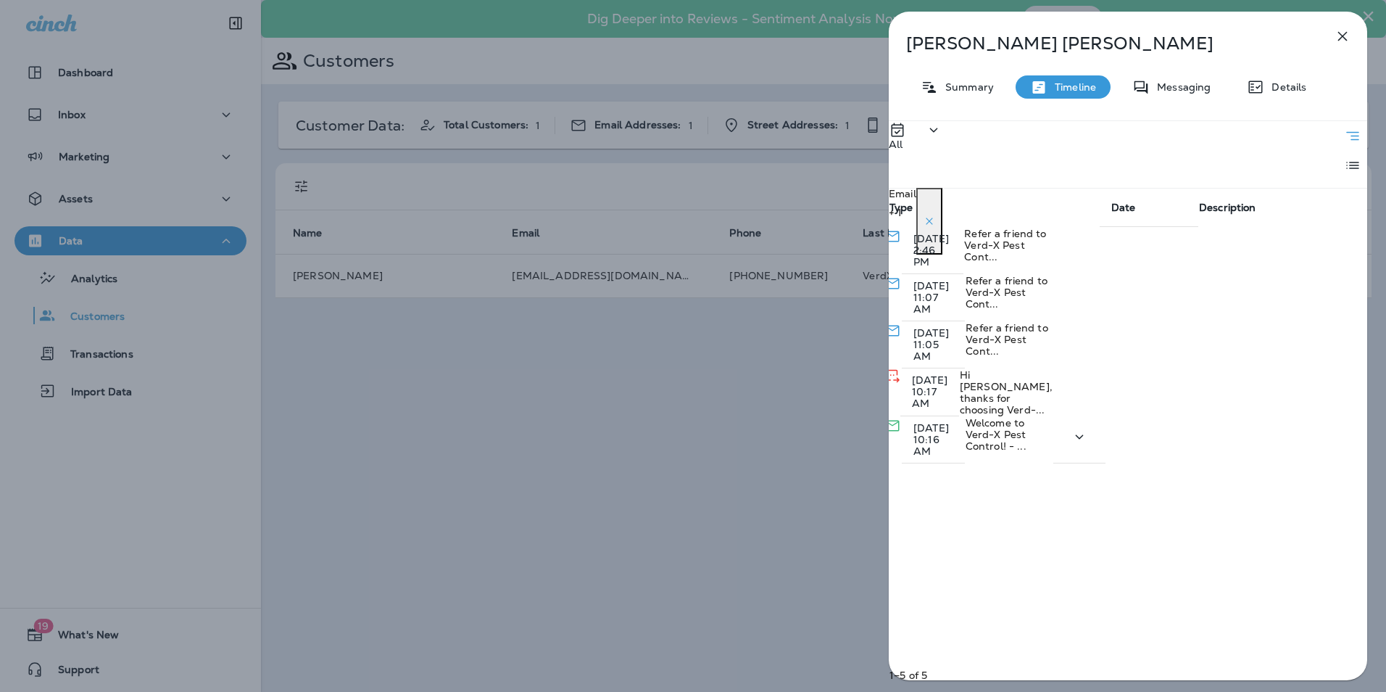
click at [86, 198] on div "[PERSON_NAME] Summary Timeline Messaging Details All Email + 1 Type Date Descri…" at bounding box center [693, 346] width 1386 height 692
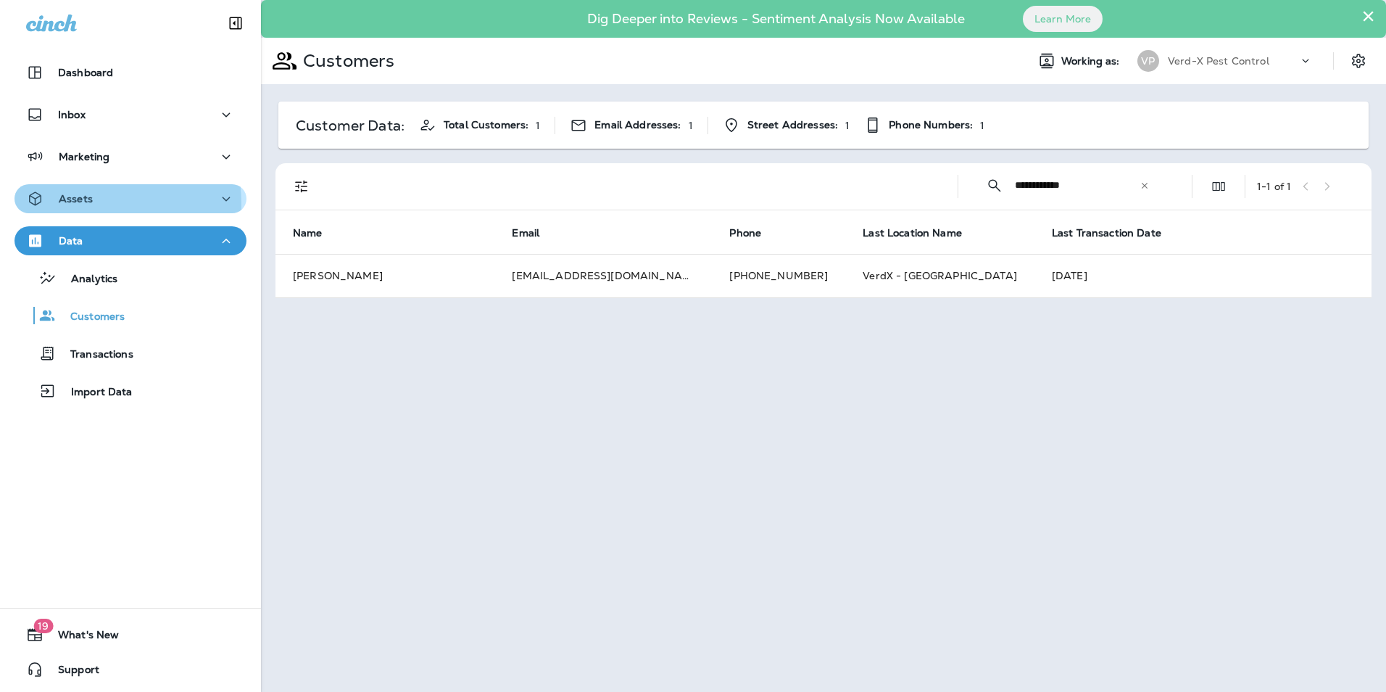
click at [72, 204] on p "Assets" at bounding box center [76, 199] width 34 height 12
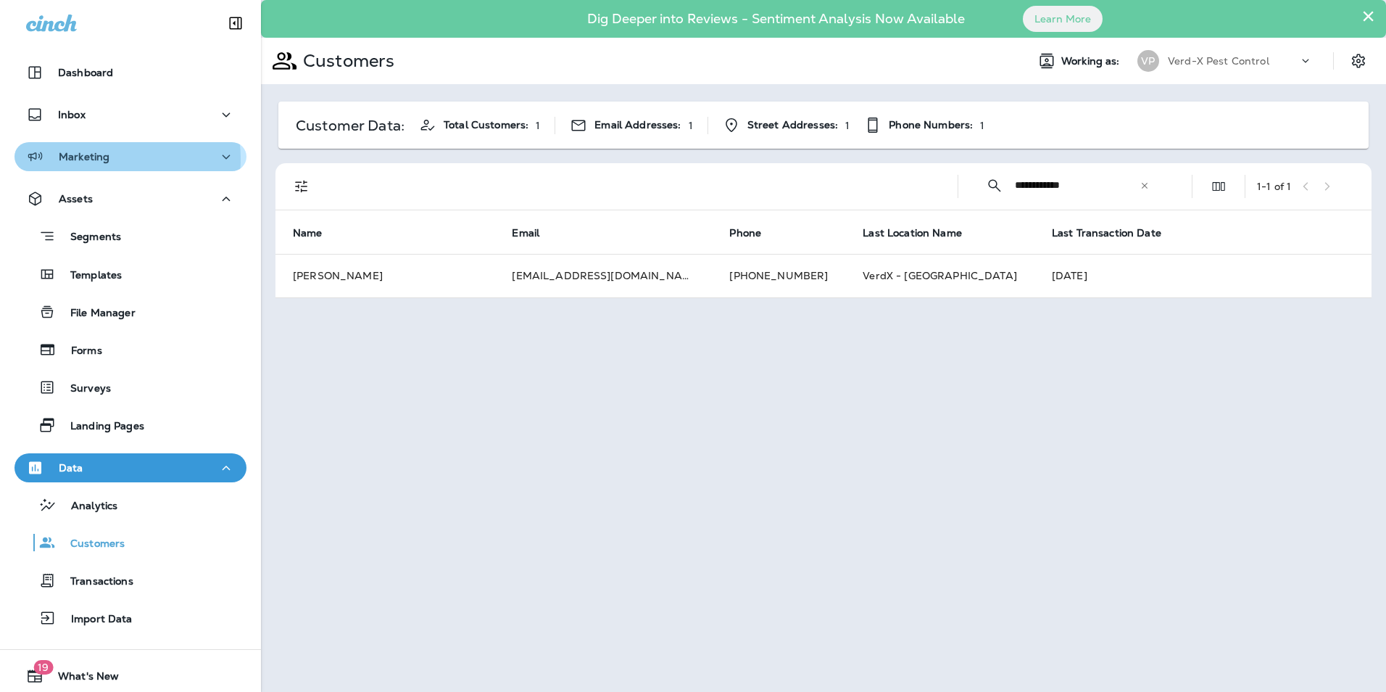
click at [91, 159] on p "Marketing" at bounding box center [84, 157] width 51 height 12
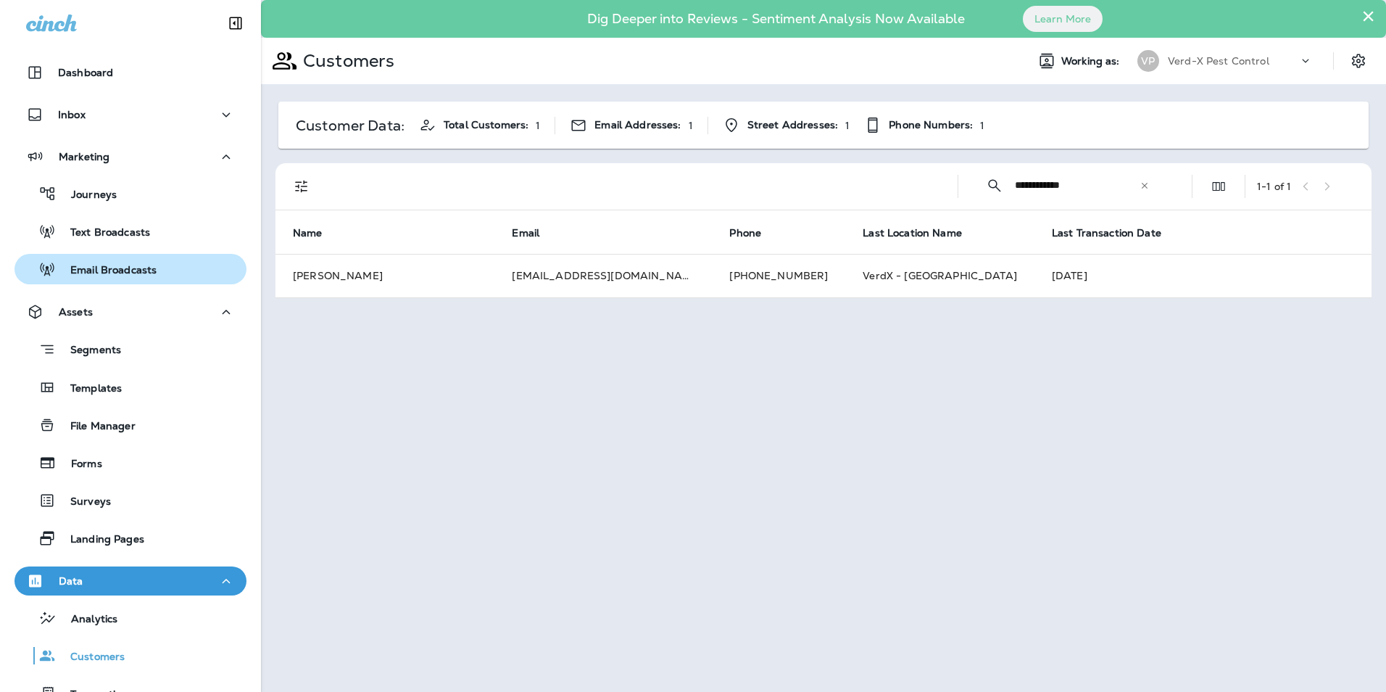
click at [107, 268] on p "Email Broadcasts" at bounding box center [106, 271] width 101 height 14
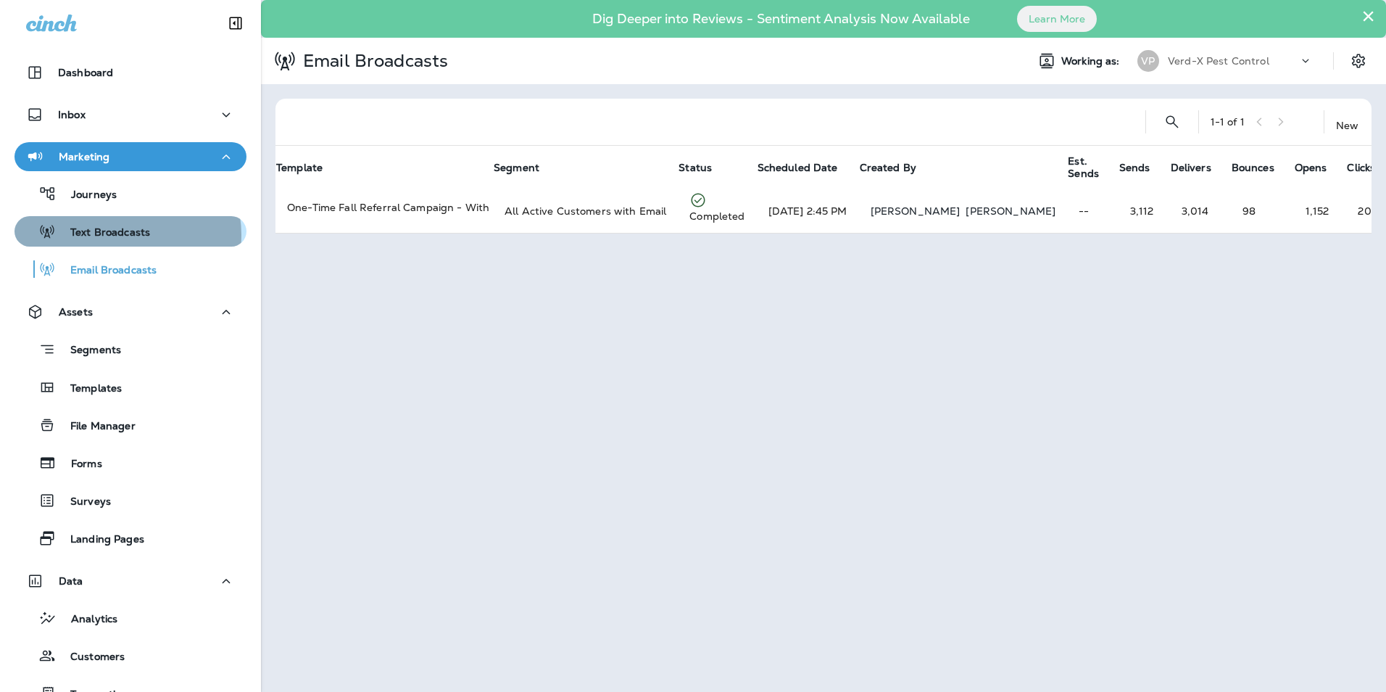
click at [116, 235] on p "Text Broadcasts" at bounding box center [103, 233] width 94 height 14
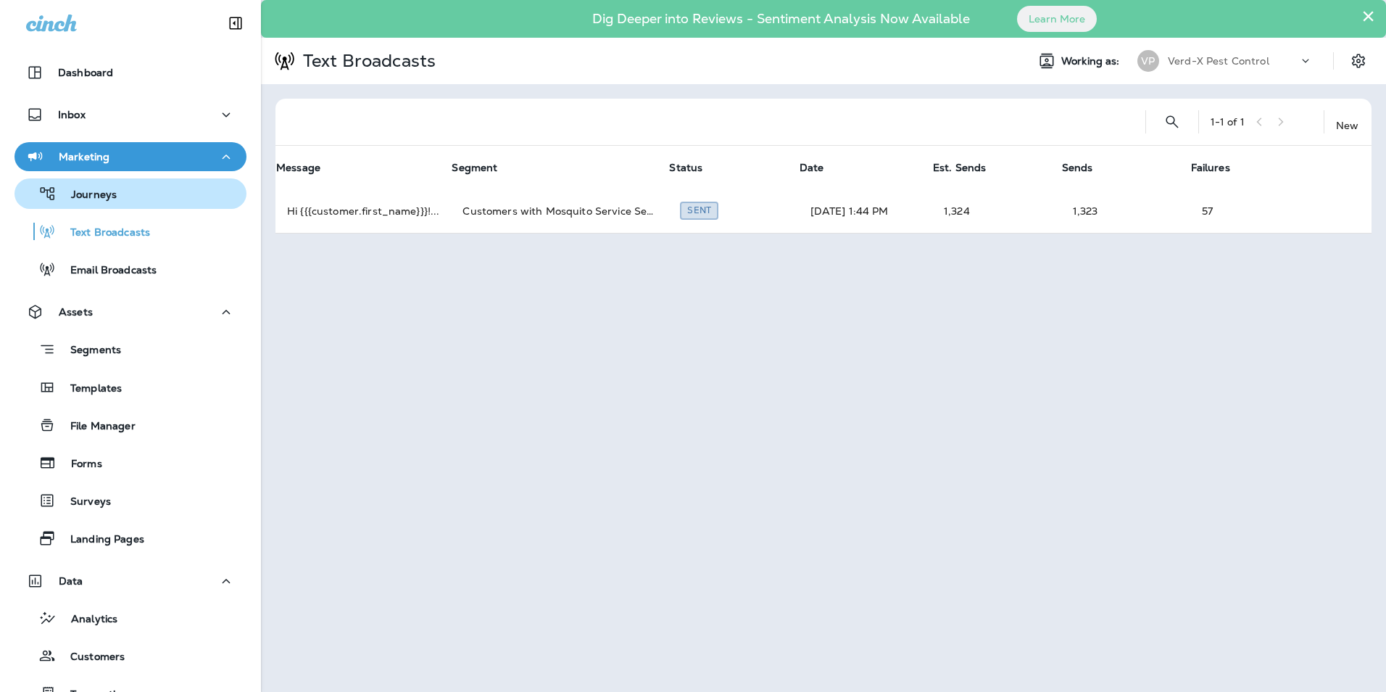
click at [90, 188] on p "Journeys" at bounding box center [87, 195] width 60 height 14
